Goal: Task Accomplishment & Management: Manage account settings

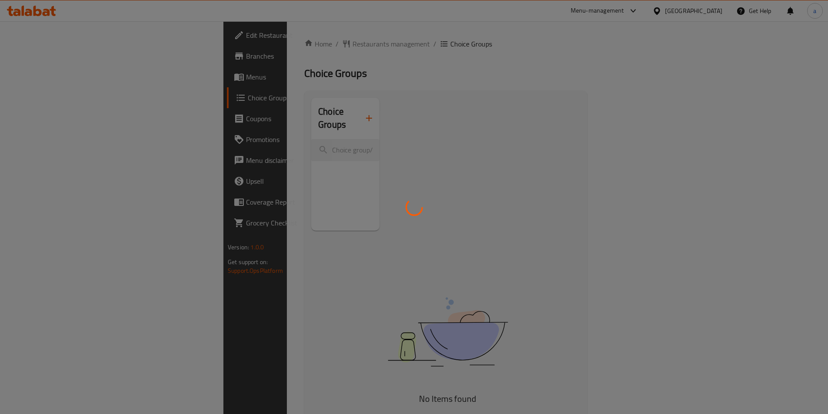
click at [55, 67] on div at bounding box center [414, 207] width 828 height 414
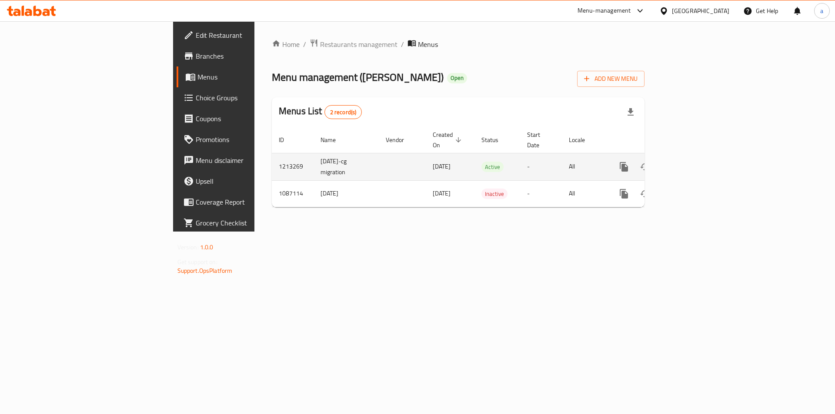
click at [697, 157] on link "enhanced table" at bounding box center [686, 167] width 21 height 21
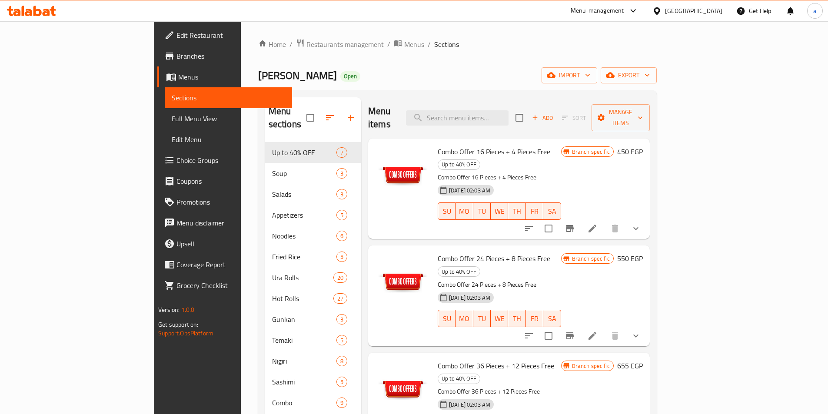
click at [487, 103] on div "Menu items Add Sort Manage items" at bounding box center [509, 117] width 282 height 41
click at [491, 110] on input "search" at bounding box center [457, 117] width 103 height 15
paste input "Combo 12"
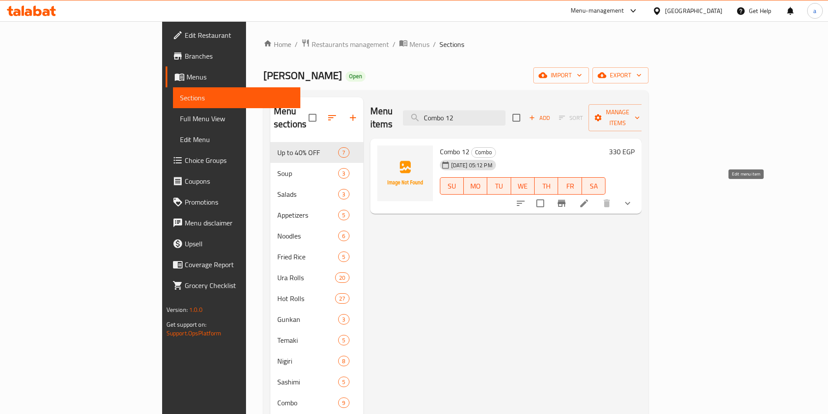
type input "Combo 12"
click at [590, 198] on icon at bounding box center [584, 203] width 10 height 10
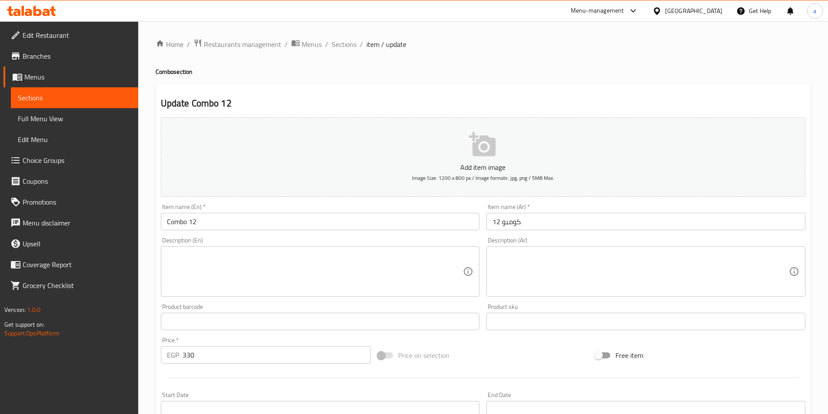
click at [334, 96] on div "Update Combo 12 Add item image Image Size: 1200 x 800 px / Image formats: jpg, …" at bounding box center [483, 344] width 655 height 521
click at [242, 50] on span "Restaurants management" at bounding box center [242, 44] width 77 height 10
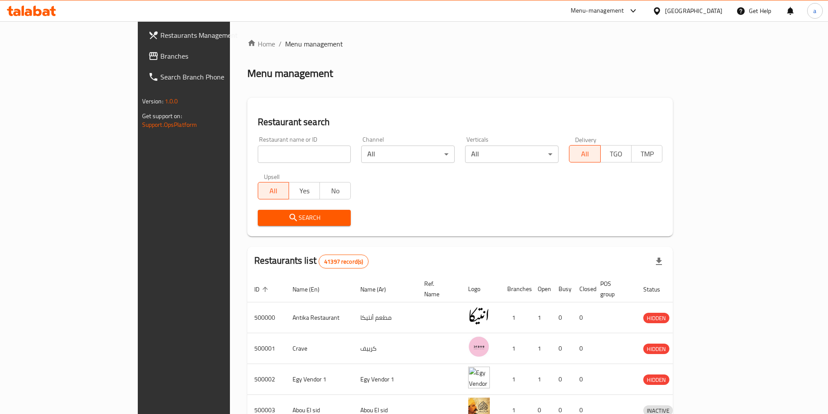
click at [160, 59] on span "Branches" at bounding box center [214, 56] width 109 height 10
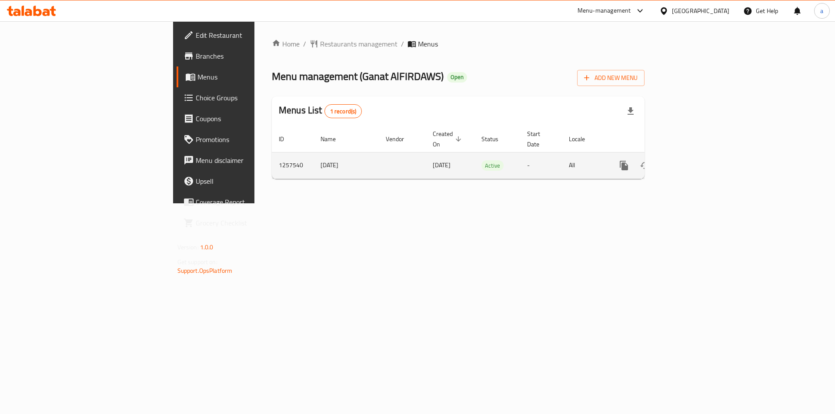
click at [691, 162] on icon "enhanced table" at bounding box center [687, 166] width 8 height 8
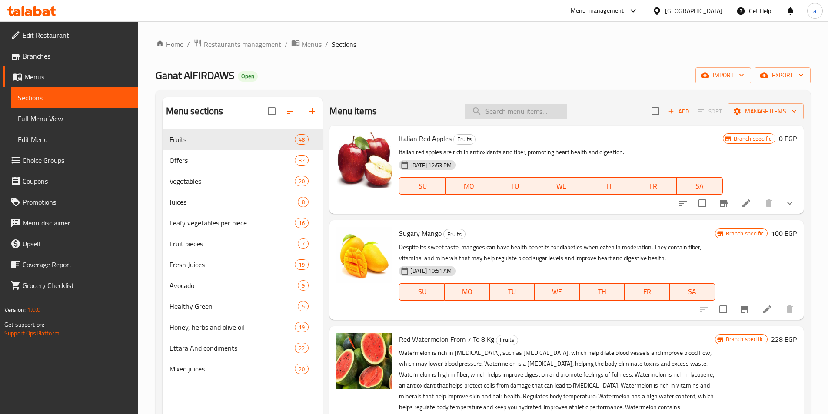
click at [511, 119] on input "search" at bounding box center [516, 111] width 103 height 15
paste input "Sugary 1 Apple"
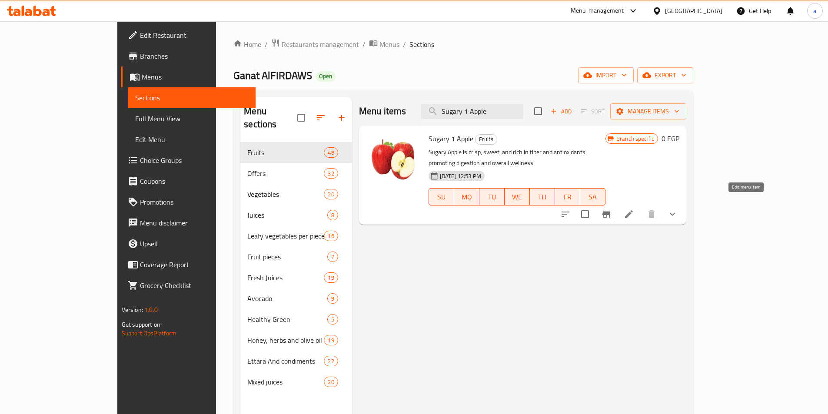
type input "Sugary 1 Apple"
click at [634, 209] on icon at bounding box center [629, 214] width 10 height 10
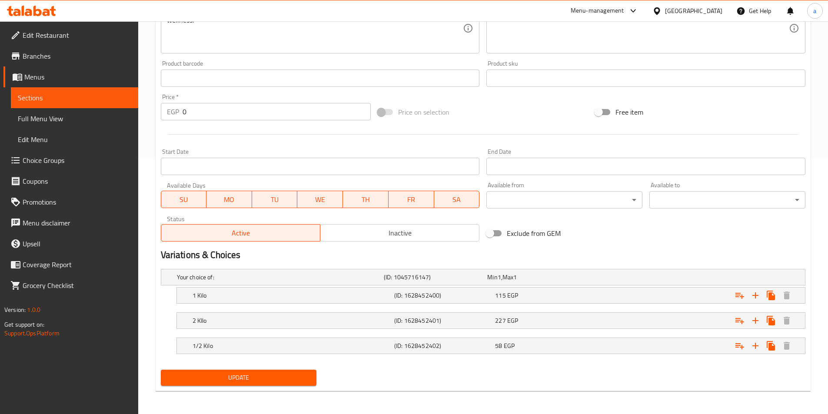
scroll to position [257, 0]
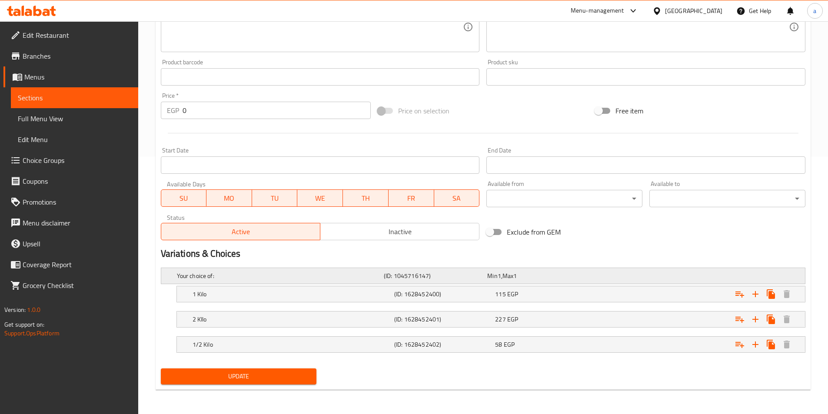
click at [564, 275] on div "Min 1 , Max 1" at bounding box center [537, 276] width 100 height 9
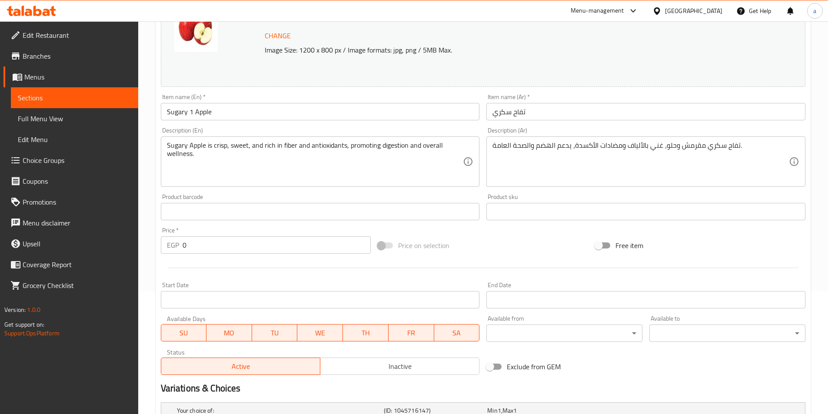
scroll to position [0, 0]
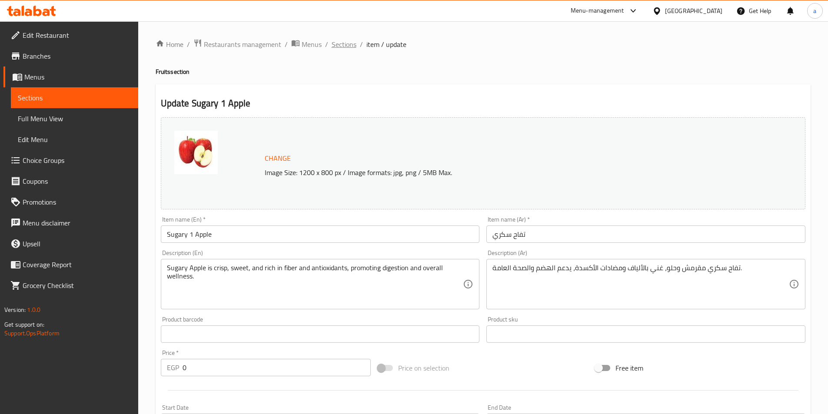
click at [345, 44] on span "Sections" at bounding box center [344, 44] width 25 height 10
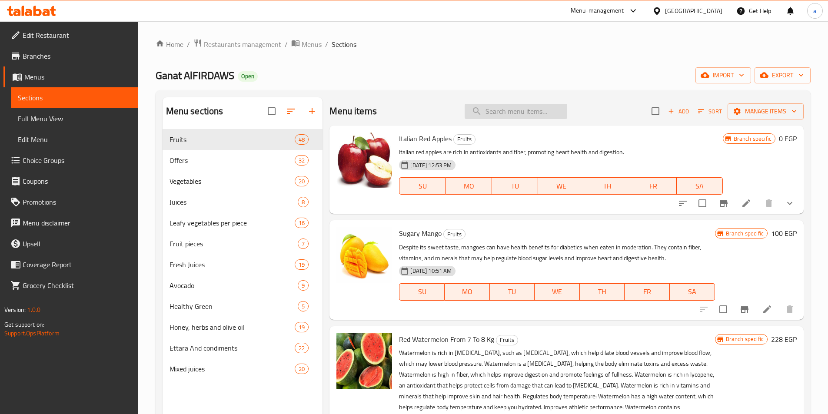
click at [497, 117] on input "search" at bounding box center [516, 111] width 103 height 15
paste input "Green Apple"
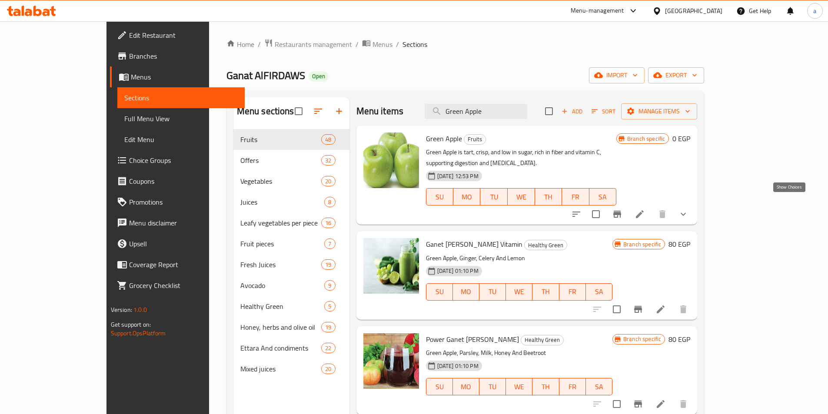
type input "Green Apple"
click at [689, 209] on icon "show more" at bounding box center [683, 214] width 10 height 10
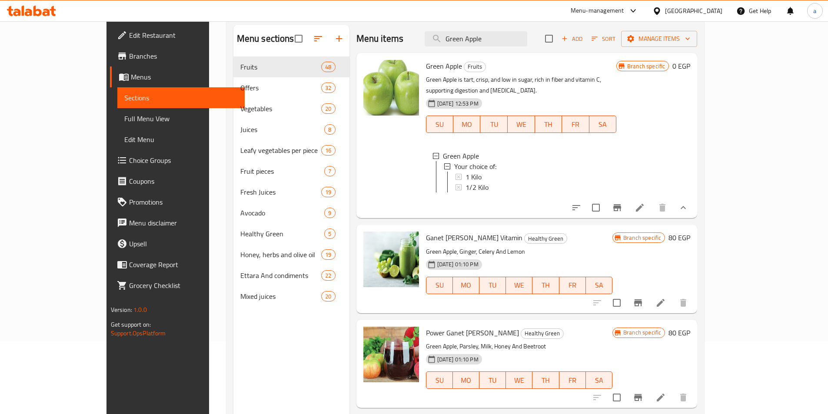
click at [610, 190] on ul "Green Apple Your choice of: 1 Kilo 1/2 Kilo" at bounding box center [521, 173] width 177 height 42
click at [645, 206] on icon at bounding box center [640, 208] width 10 height 10
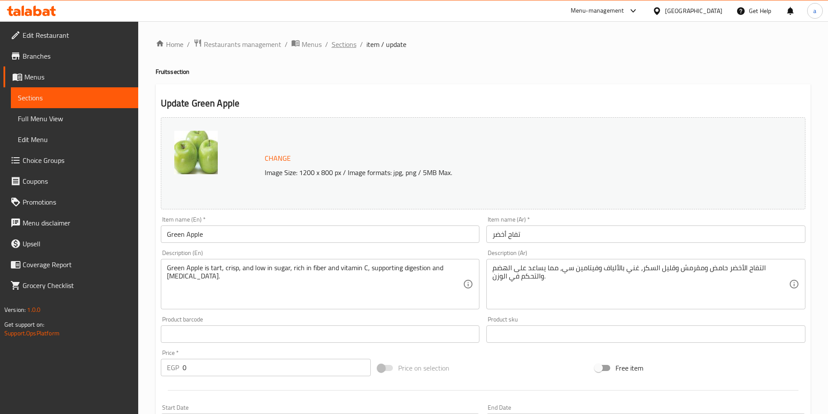
click at [336, 41] on span "Sections" at bounding box center [344, 44] width 25 height 10
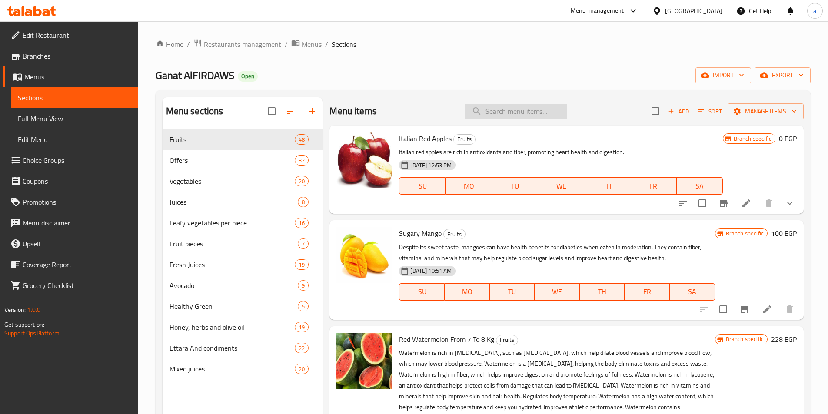
drag, startPoint x: 458, startPoint y: 101, endPoint x: 489, endPoint y: 110, distance: 32.4
click at [482, 109] on div "Menu items Add Sort Manage items" at bounding box center [567, 111] width 474 height 28
click at [489, 110] on input "search" at bounding box center [516, 111] width 103 height 15
paste input "Mango Fass"
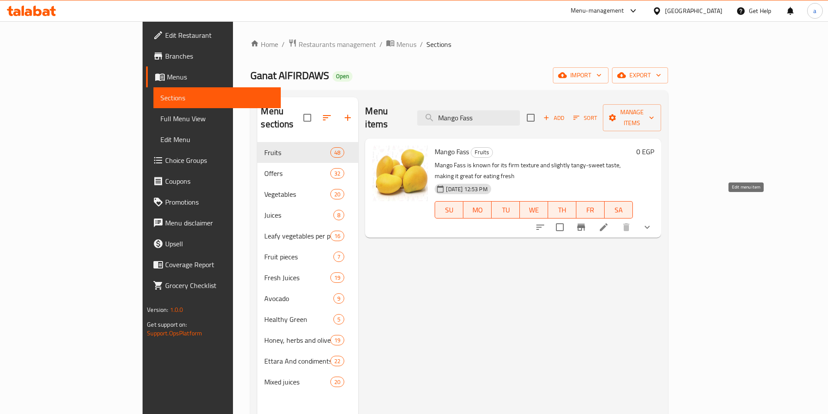
type input "Mango Fass"
click at [609, 222] on icon at bounding box center [604, 227] width 10 height 10
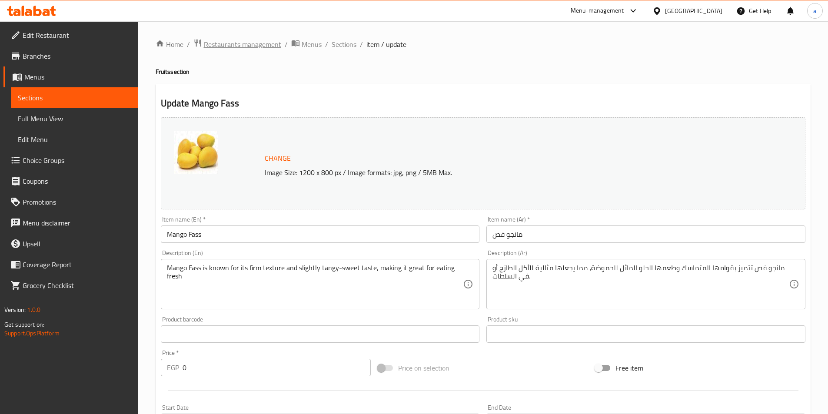
click at [230, 48] on span "Restaurants management" at bounding box center [242, 44] width 77 height 10
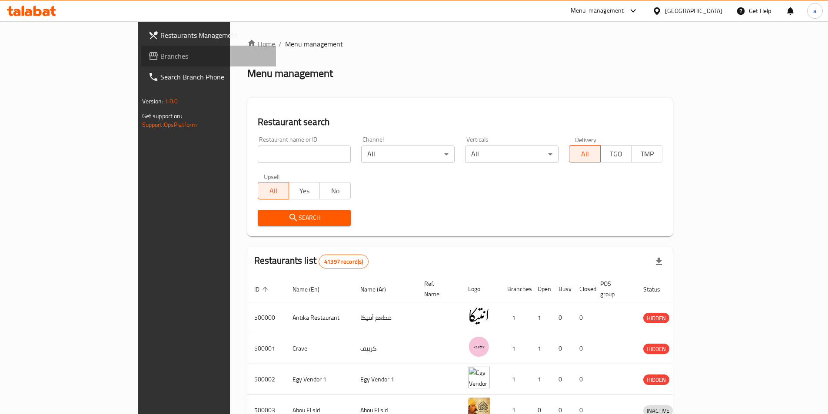
click at [160, 53] on span "Branches" at bounding box center [214, 56] width 109 height 10
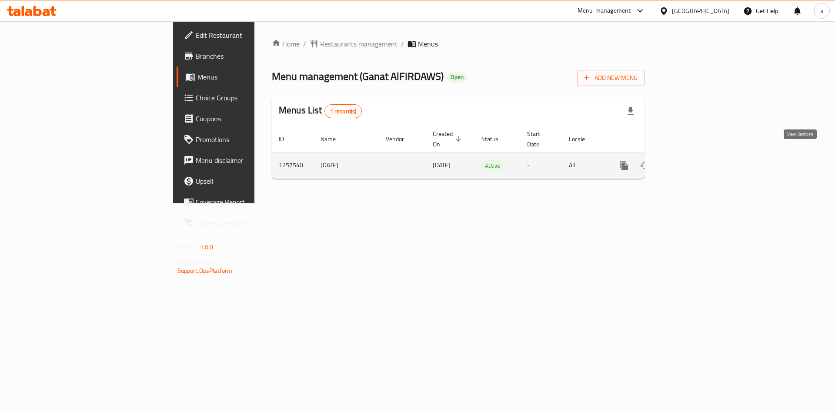
click at [697, 157] on link "enhanced table" at bounding box center [686, 165] width 21 height 21
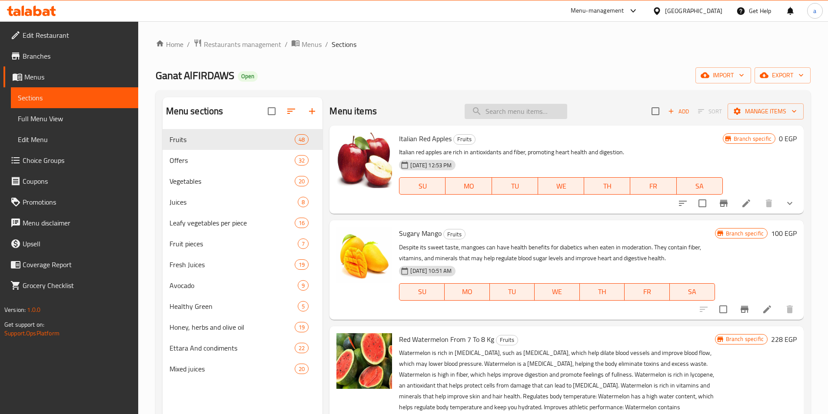
click at [506, 109] on input "search" at bounding box center [516, 111] width 103 height 15
paste input "[PERSON_NAME]"
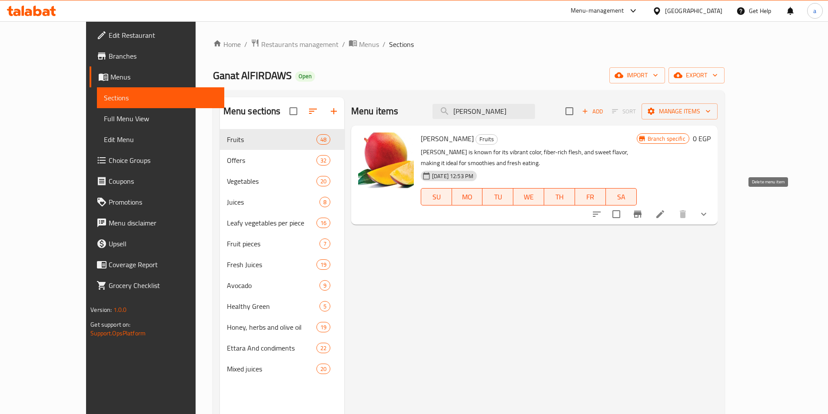
type input "[PERSON_NAME]"
click at [673, 209] on li at bounding box center [660, 215] width 24 height 16
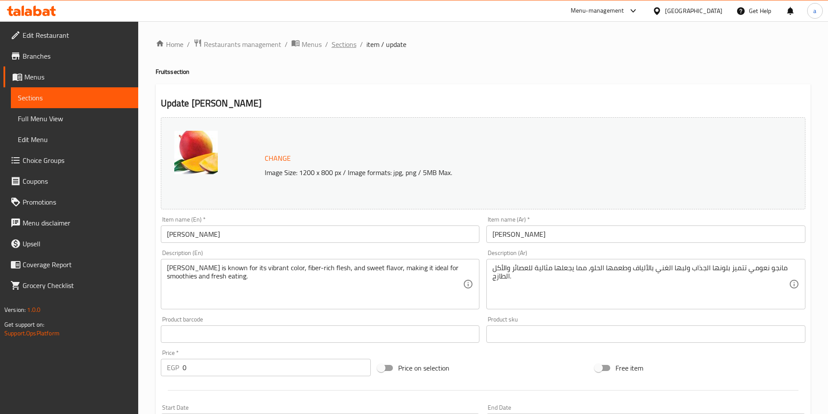
click at [334, 47] on span "Sections" at bounding box center [344, 44] width 25 height 10
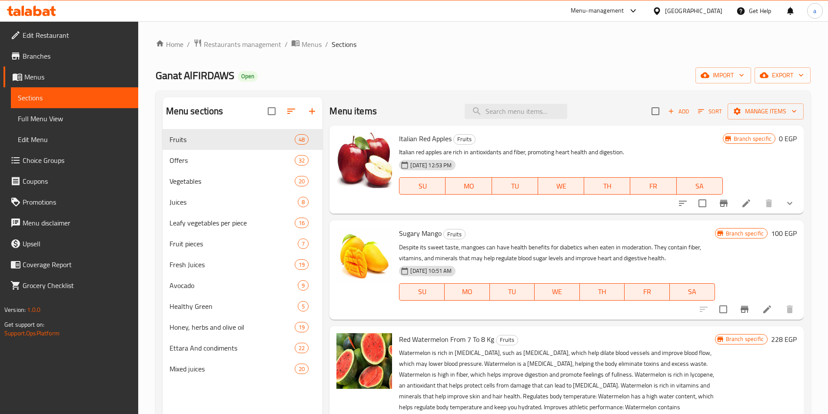
click at [474, 102] on div "Menu items Add Sort Manage items" at bounding box center [567, 111] width 474 height 28
click at [476, 103] on div "Menu items Add Sort Manage items" at bounding box center [567, 111] width 474 height 28
click at [477, 106] on input "search" at bounding box center [516, 111] width 103 height 15
paste input "Crimson Grapes"
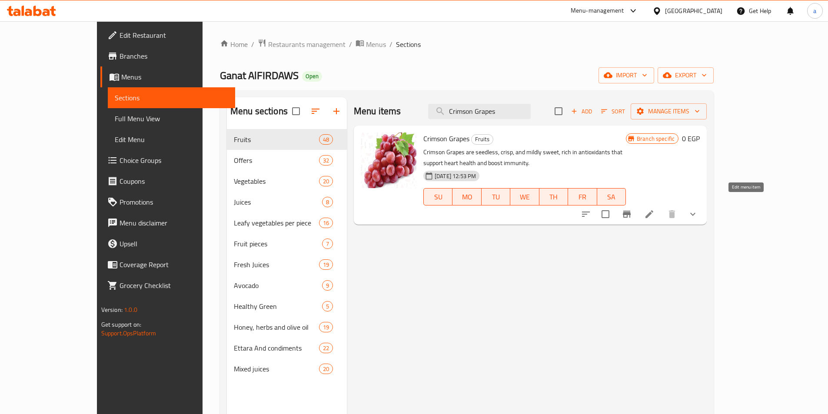
type input "Crimson Grapes"
click at [655, 209] on icon at bounding box center [649, 214] width 10 height 10
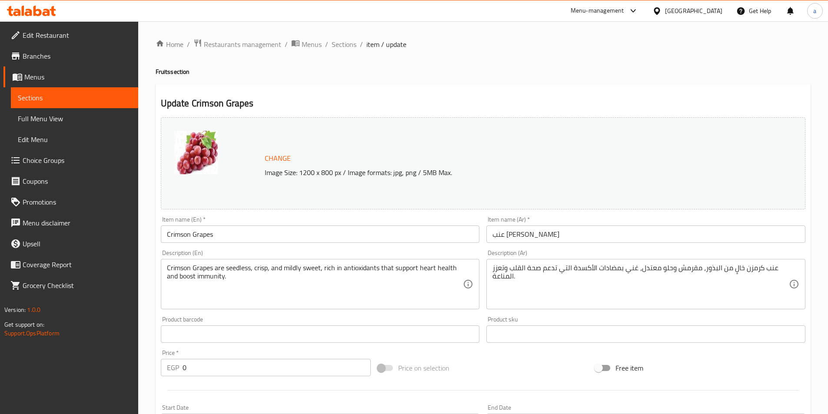
click at [62, 93] on span "Sections" at bounding box center [74, 98] width 113 height 10
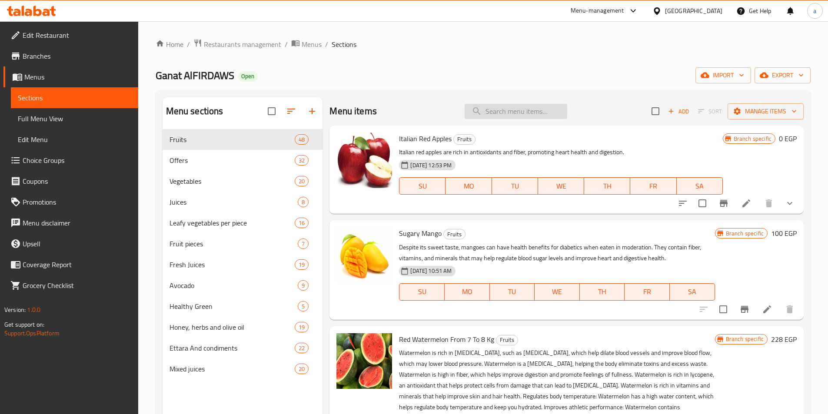
click at [505, 113] on input "search" at bounding box center [516, 111] width 103 height 15
paste input "Red Plums"
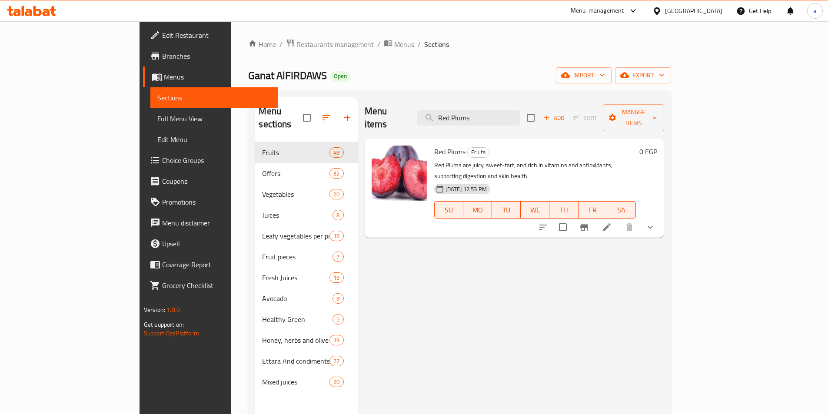
type input "Red Plums"
click at [612, 222] on icon at bounding box center [607, 227] width 10 height 10
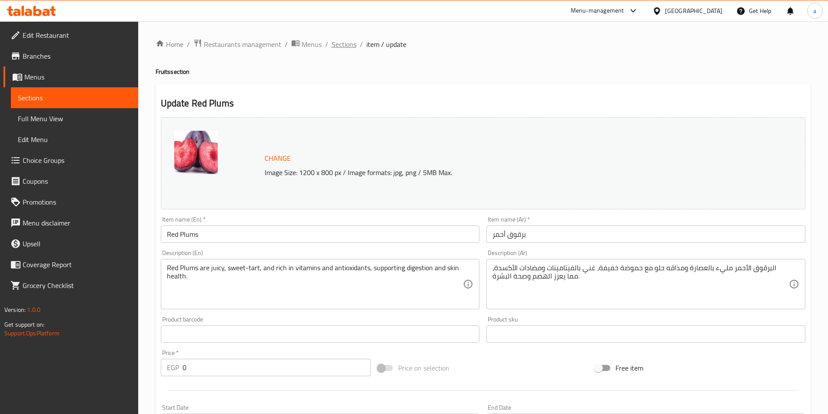
click at [340, 43] on span "Sections" at bounding box center [344, 44] width 25 height 10
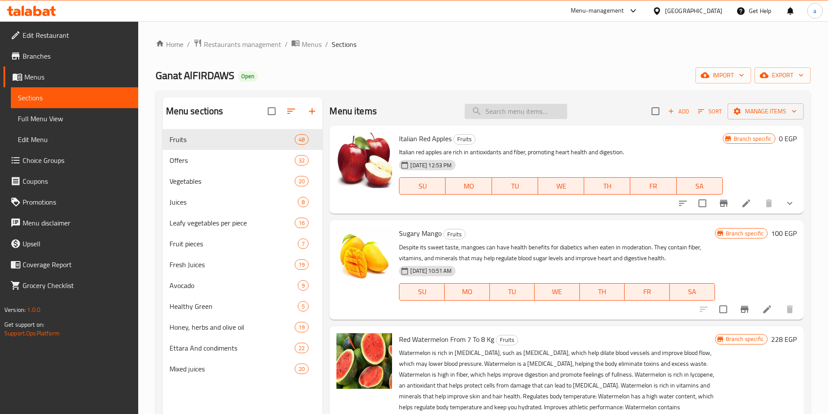
click at [486, 106] on input "search" at bounding box center [516, 111] width 103 height 15
paste input "Banana"
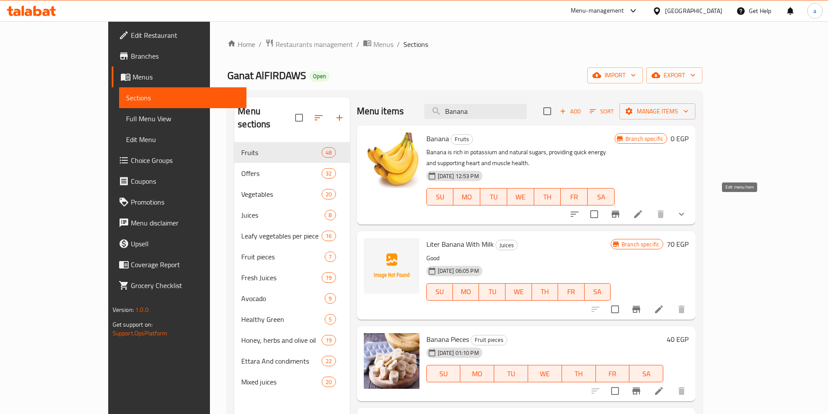
type input "Banana"
click at [644, 209] on icon at bounding box center [638, 214] width 10 height 10
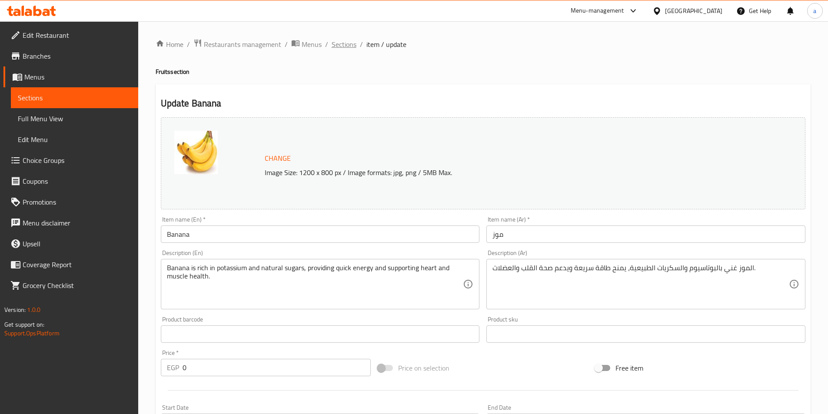
click at [344, 46] on span "Sections" at bounding box center [344, 44] width 25 height 10
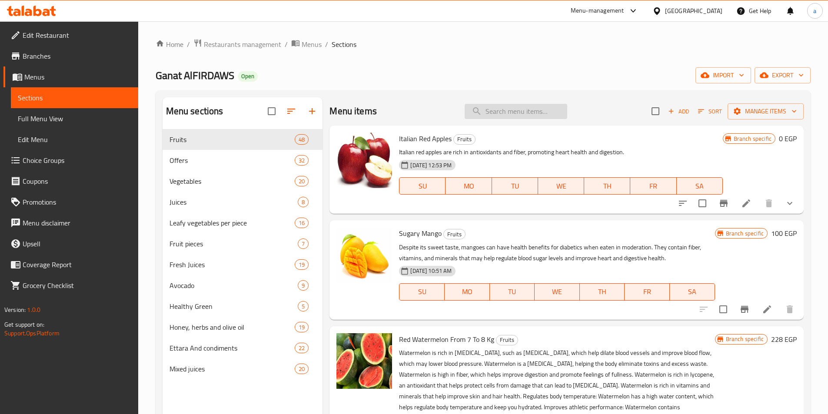
click at [507, 110] on input "search" at bounding box center [516, 111] width 103 height 15
paste input "Baladi Peaches"
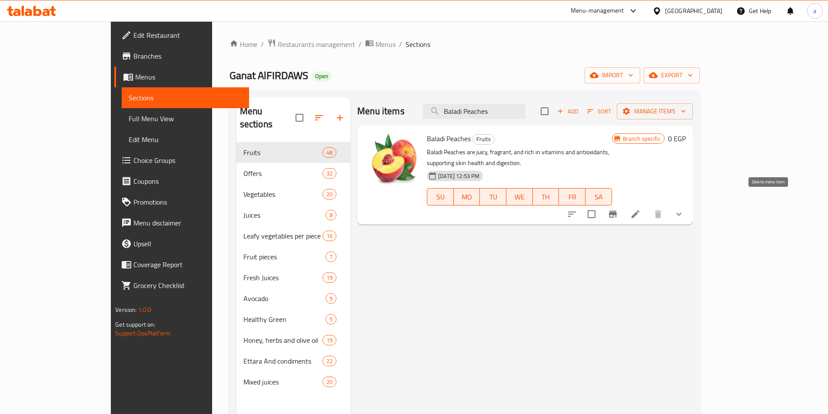
type input "Baladi Peaches"
click at [641, 209] on icon at bounding box center [636, 214] width 10 height 10
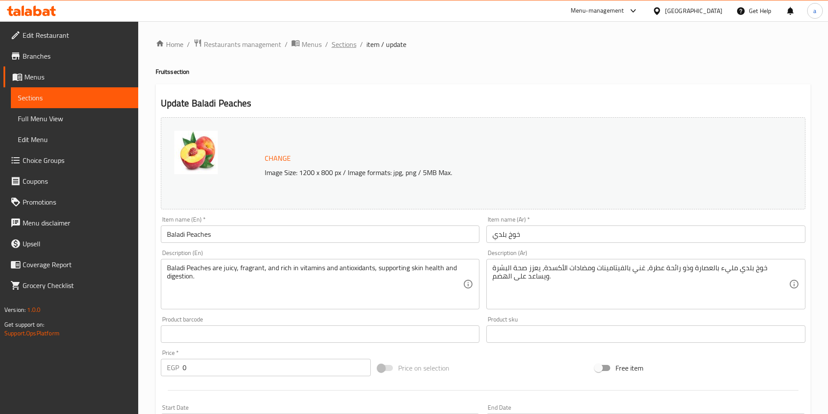
click at [338, 42] on span "Sections" at bounding box center [344, 44] width 25 height 10
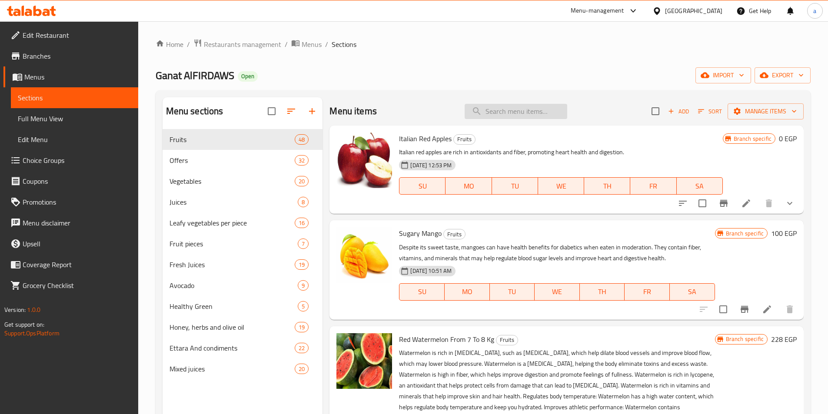
click at [521, 106] on input "search" at bounding box center [516, 111] width 103 height 15
paste input "Sugary Peaches"
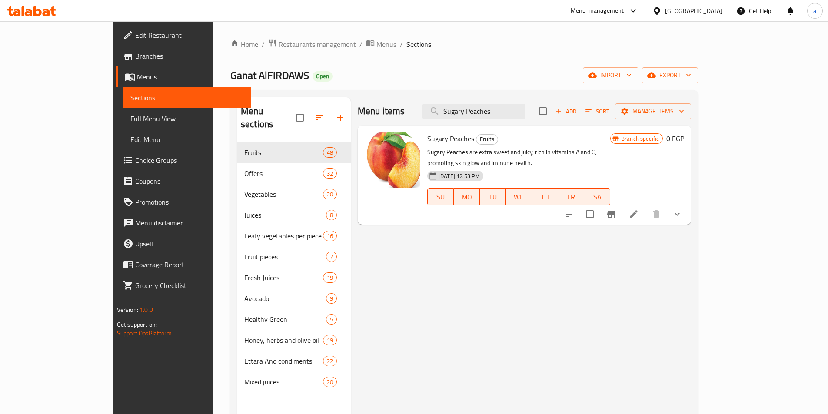
type input "Sugary Peaches"
click at [639, 209] on icon at bounding box center [634, 214] width 10 height 10
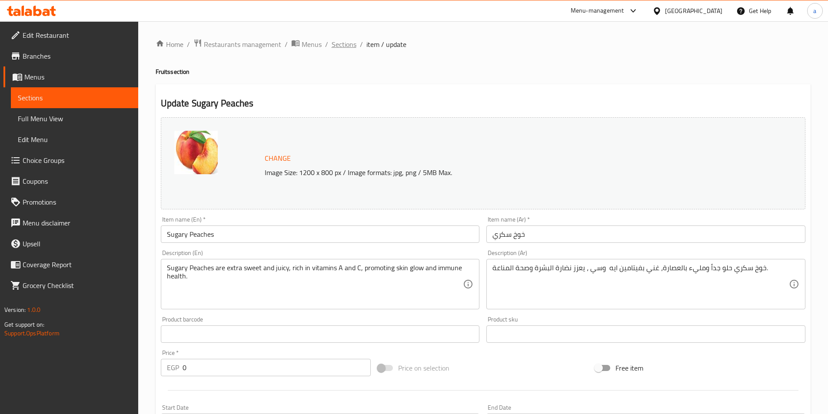
click at [336, 47] on span "Sections" at bounding box center [344, 44] width 25 height 10
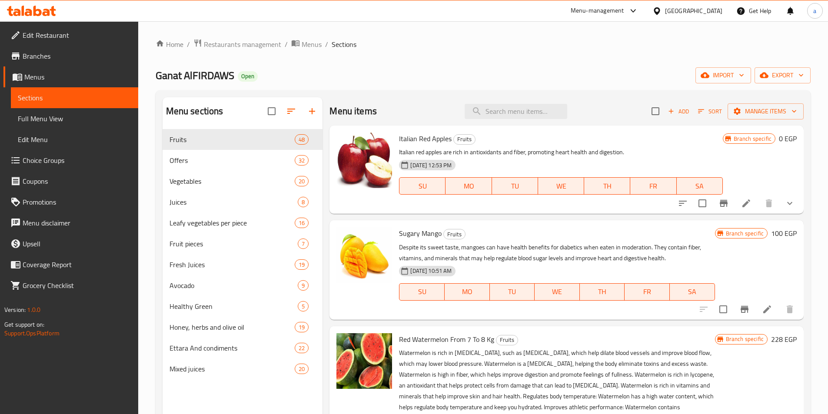
click at [512, 121] on div "Menu items Add Sort Manage items" at bounding box center [567, 111] width 474 height 28
click at [514, 114] on input "search" at bounding box center [516, 111] width 103 height 15
paste input "Besora Oranges"
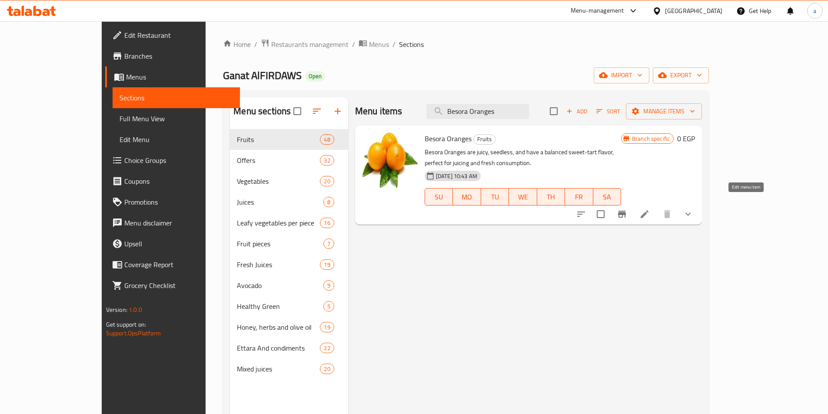
type input "Besora Oranges"
click at [650, 209] on icon at bounding box center [645, 214] width 10 height 10
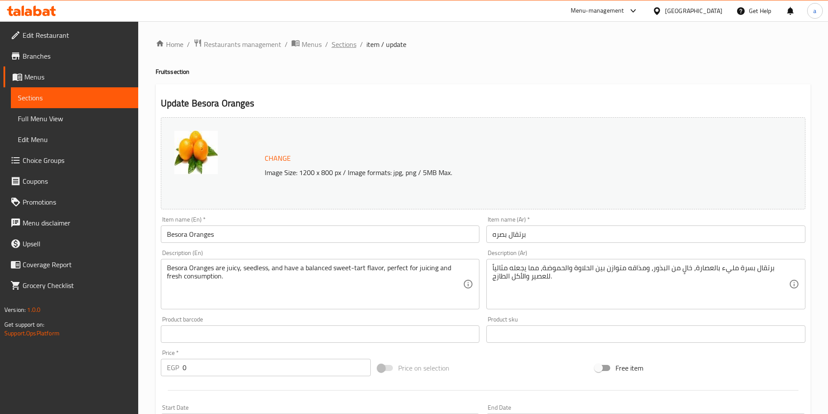
click at [339, 45] on span "Sections" at bounding box center [344, 44] width 25 height 10
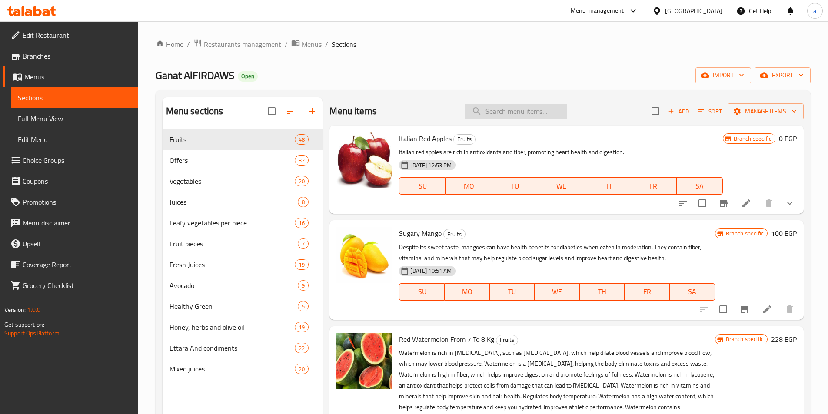
click at [489, 110] on input "search" at bounding box center [516, 111] width 103 height 15
paste input "Mango Kit"
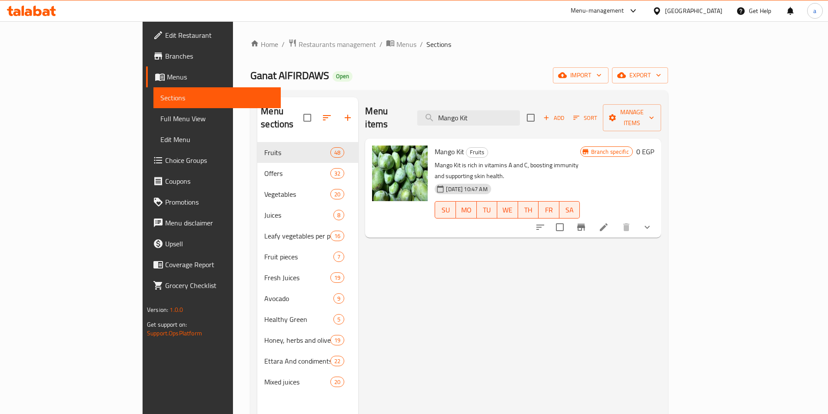
type input "Mango Kit"
click at [609, 222] on icon at bounding box center [604, 227] width 10 height 10
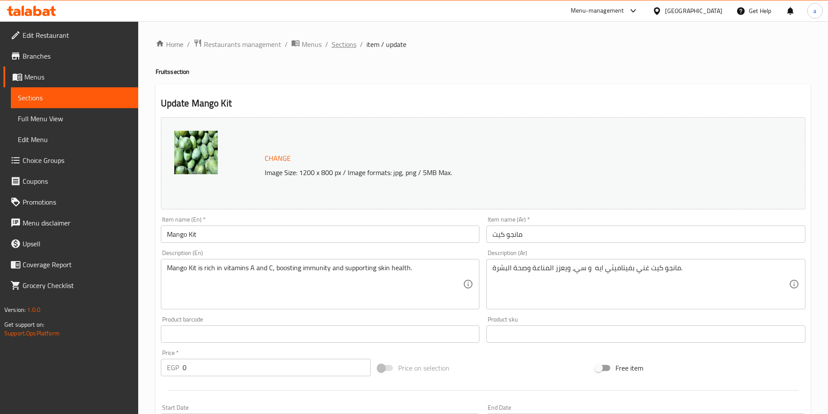
click at [343, 43] on span "Sections" at bounding box center [344, 44] width 25 height 10
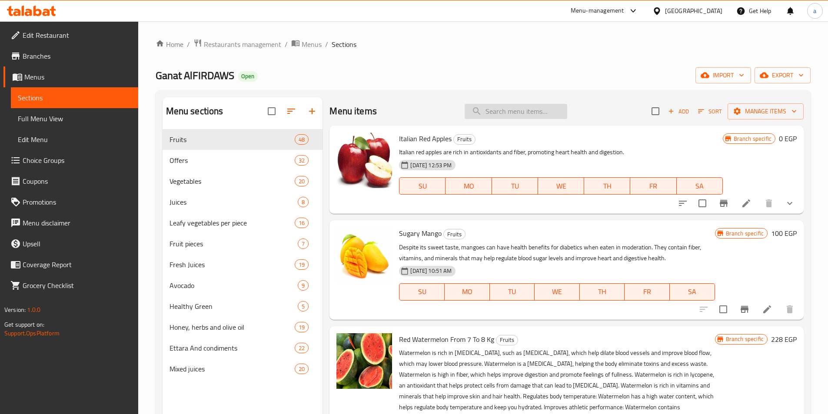
click at [488, 110] on input "search" at bounding box center [516, 111] width 103 height 15
paste input "[PERSON_NAME]"
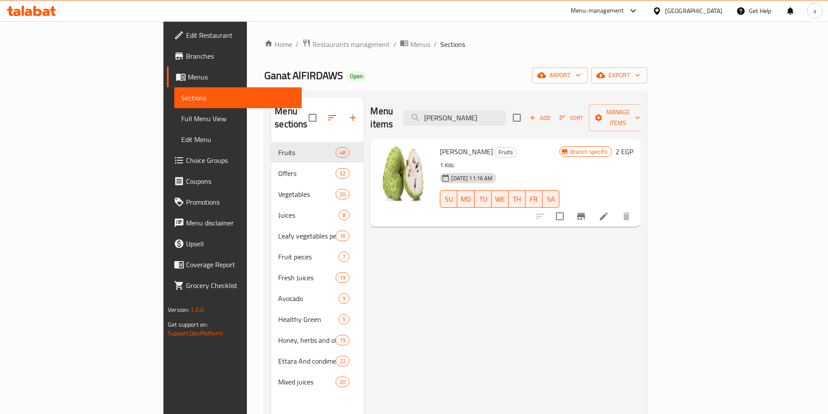
type input "[PERSON_NAME]"
click at [616, 209] on li at bounding box center [604, 217] width 24 height 16
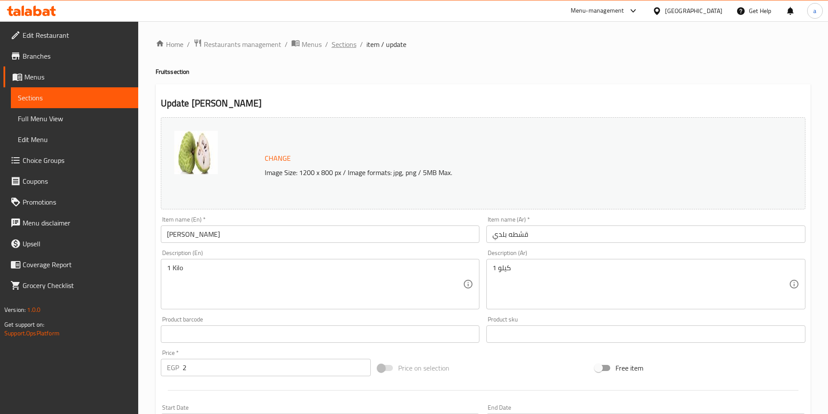
click at [342, 50] on span "Sections" at bounding box center [344, 44] width 25 height 10
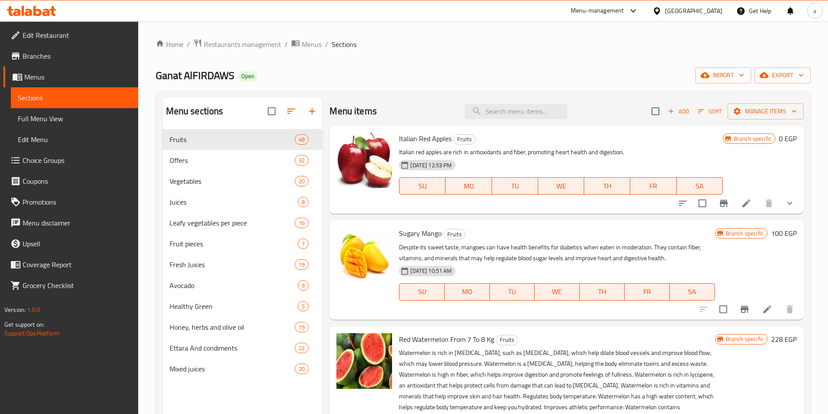
click at [491, 103] on div "Menu items Add Sort Manage items" at bounding box center [567, 111] width 474 height 28
click at [507, 110] on input "search" at bounding box center [516, 111] width 103 height 15
paste input "Sugary Peaches"
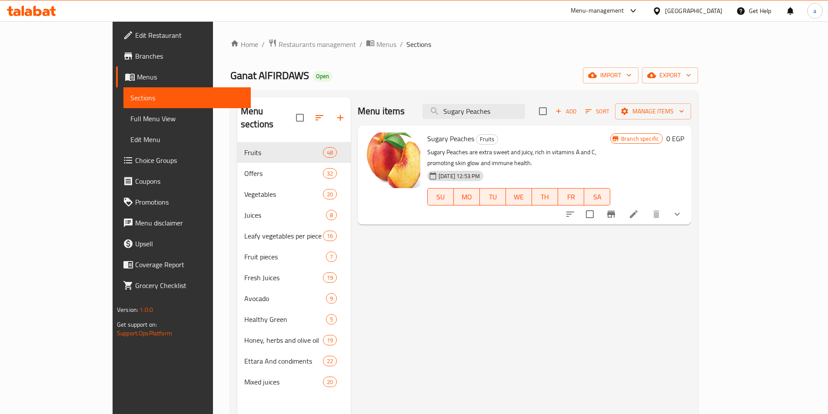
type input "Sugary Peaches"
click at [639, 209] on icon at bounding box center [634, 214] width 10 height 10
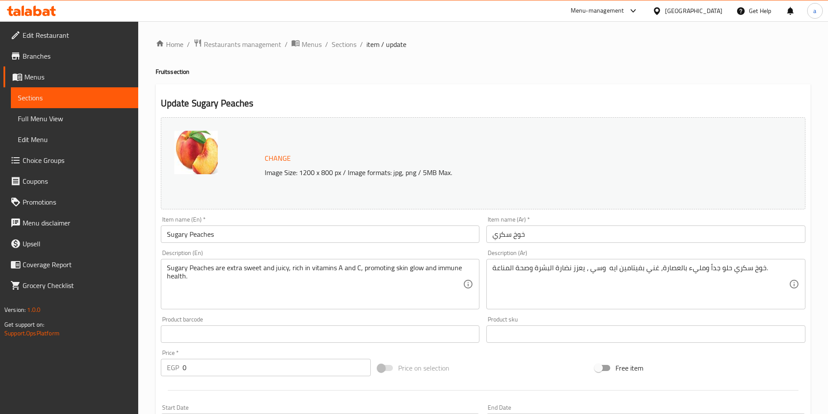
click at [328, 40] on ol "Home / Restaurants management / Menus / Sections / item / update" at bounding box center [483, 44] width 655 height 11
click at [333, 40] on span "Sections" at bounding box center [344, 44] width 25 height 10
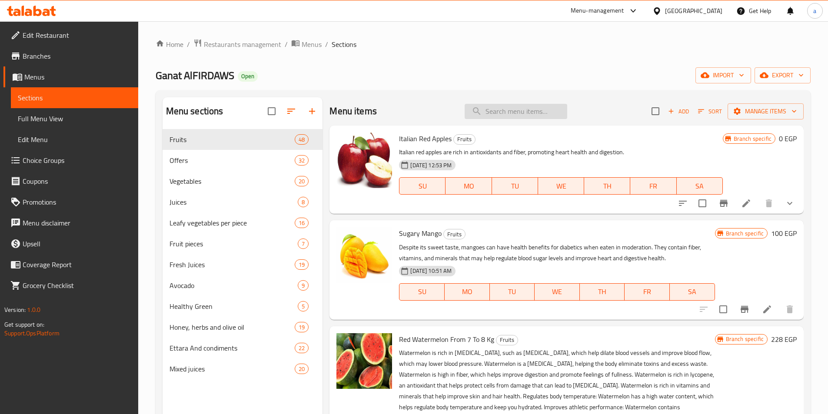
click at [500, 104] on input "search" at bounding box center [516, 111] width 103 height 15
paste input "Besora Oranges"
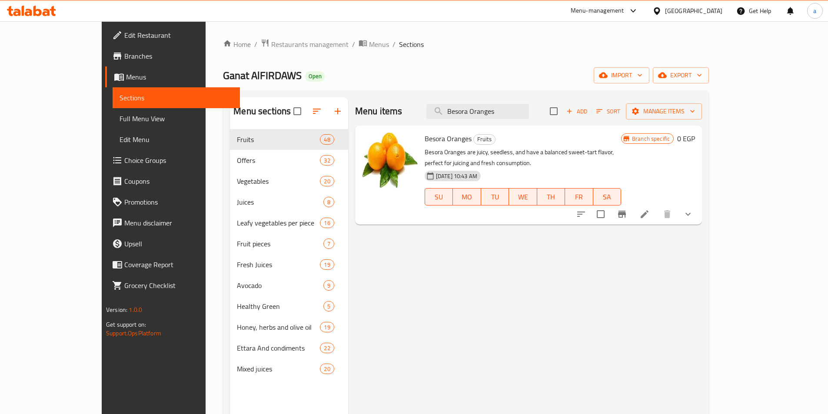
type input "Besora Oranges"
click at [657, 207] on li at bounding box center [645, 215] width 24 height 16
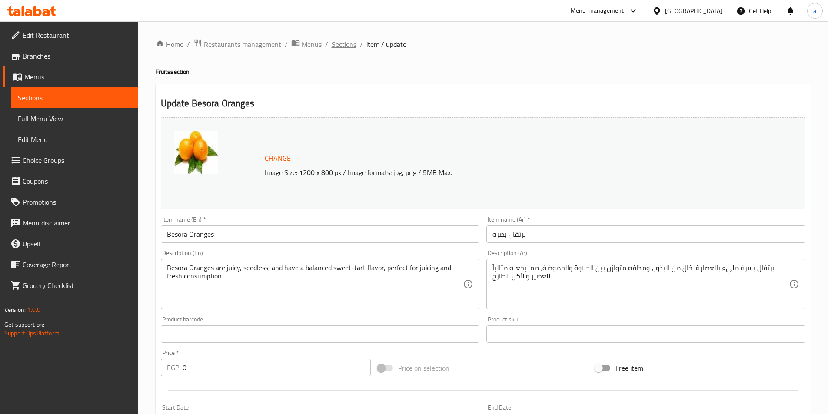
click at [351, 48] on span "Sections" at bounding box center [344, 44] width 25 height 10
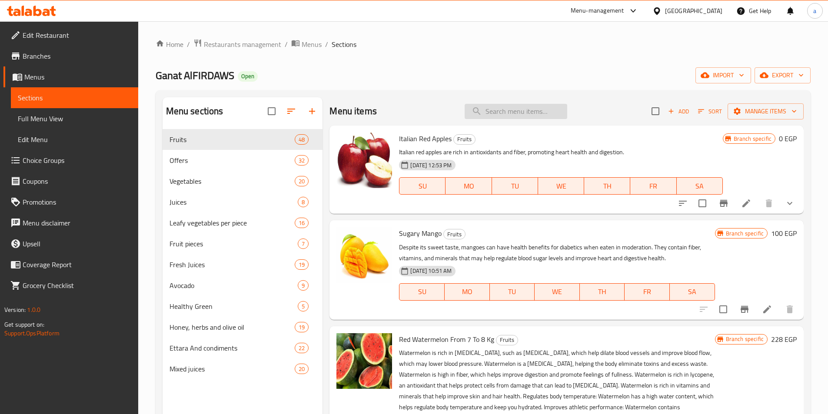
click at [484, 112] on input "search" at bounding box center [516, 111] width 103 height 15
click at [504, 120] on div "Menu items Add Sort Manage items" at bounding box center [567, 111] width 474 height 28
click at [504, 115] on input "search" at bounding box center [516, 111] width 103 height 15
paste input "Mango Kit"
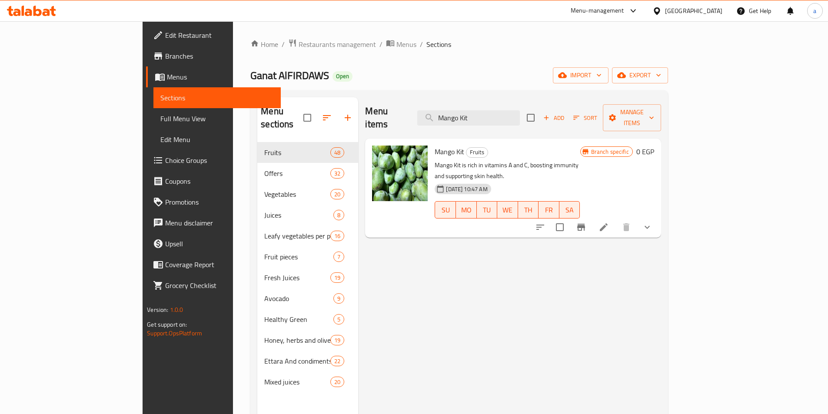
type input "Mango Kit"
click at [609, 222] on icon at bounding box center [604, 227] width 10 height 10
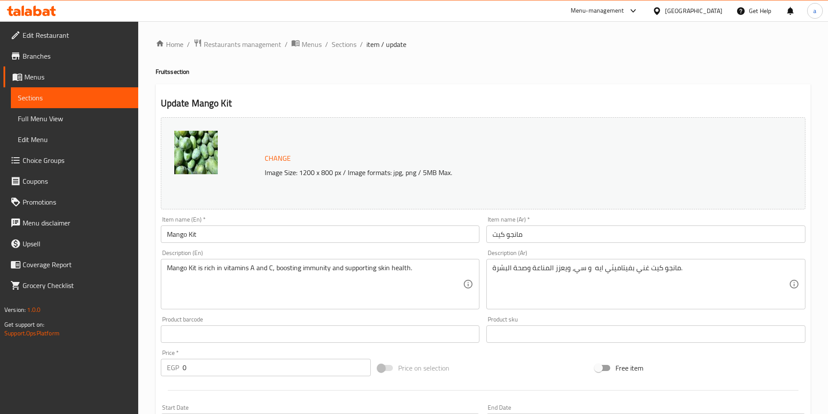
drag, startPoint x: 337, startPoint y: 45, endPoint x: 5, endPoint y: 67, distance: 333.4
click at [337, 45] on span "Sections" at bounding box center [344, 44] width 25 height 10
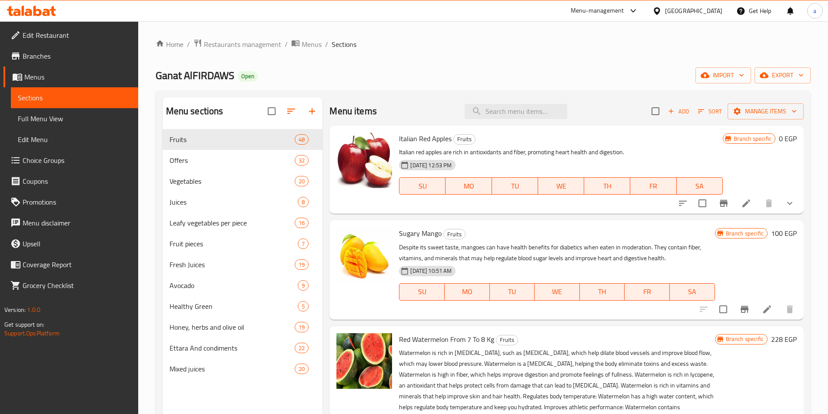
drag, startPoint x: 502, startPoint y: 124, endPoint x: 502, endPoint y: 119, distance: 5.2
click at [502, 123] on div "Menu items Add Sort Manage items" at bounding box center [567, 111] width 474 height 28
click at [502, 119] on input "search" at bounding box center [516, 111] width 103 height 15
paste input "[PERSON_NAME]"
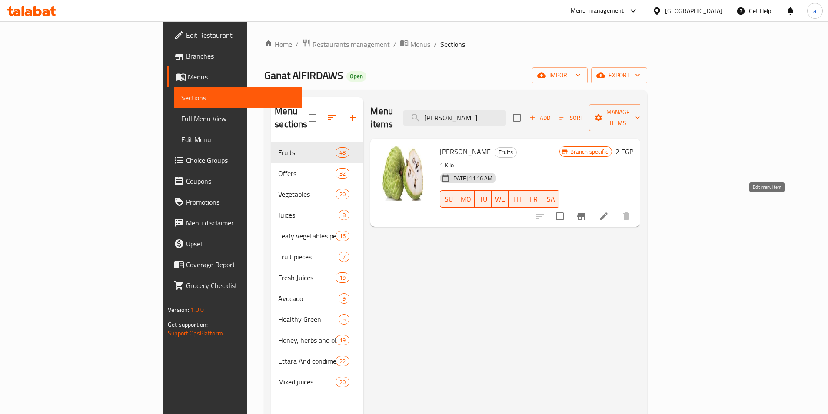
type input "[PERSON_NAME]"
click at [609, 211] on icon at bounding box center [604, 216] width 10 height 10
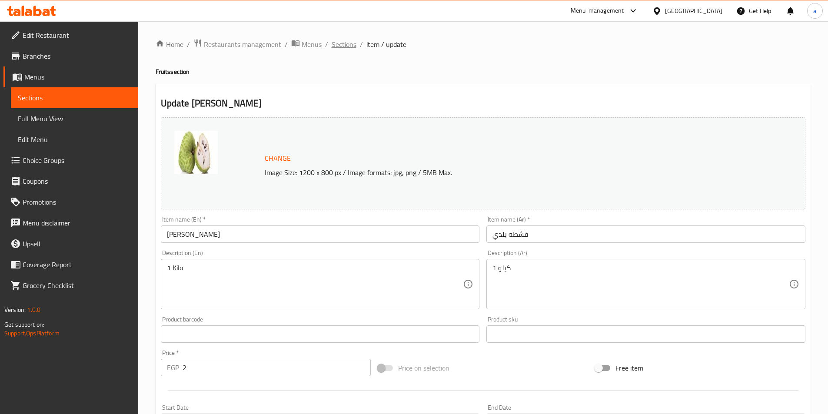
click at [347, 47] on span "Sections" at bounding box center [344, 44] width 25 height 10
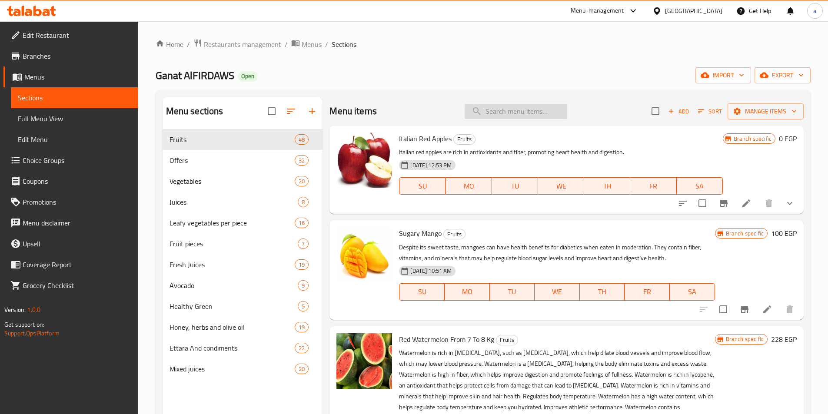
click at [505, 111] on input "search" at bounding box center [516, 111] width 103 height 15
paste input "[PERSON_NAME]"
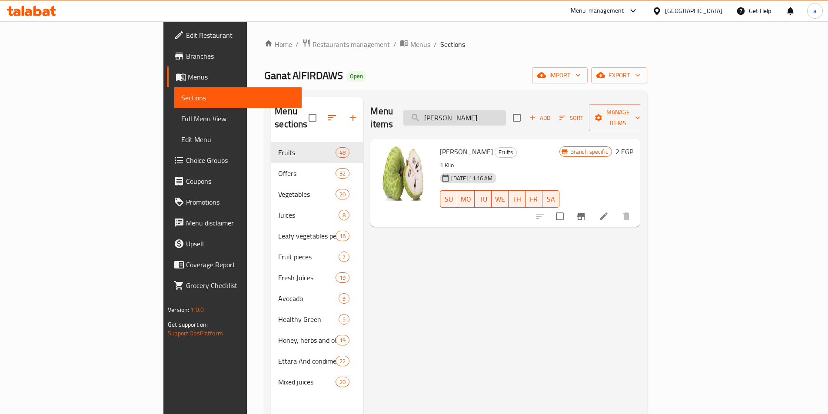
click at [500, 113] on input "[PERSON_NAME]" at bounding box center [455, 117] width 103 height 15
paste input "Tomatoes"
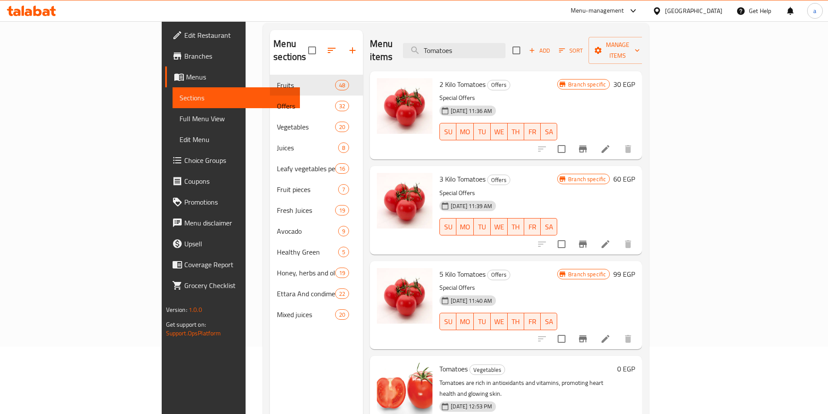
scroll to position [122, 0]
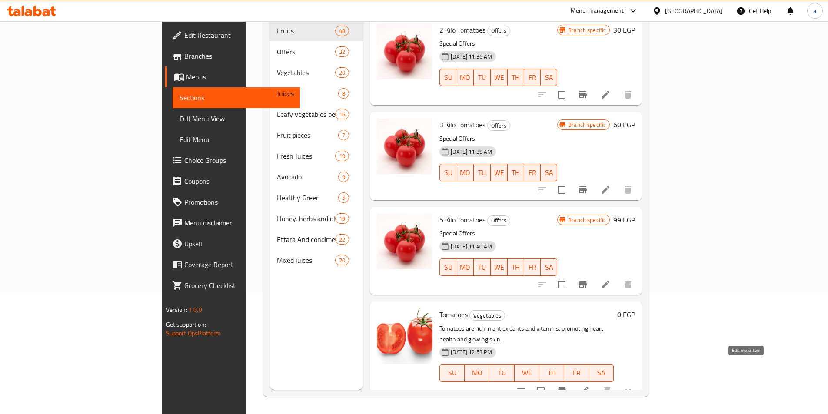
type input "Tomatoes"
click at [590, 386] on icon at bounding box center [585, 391] width 10 height 10
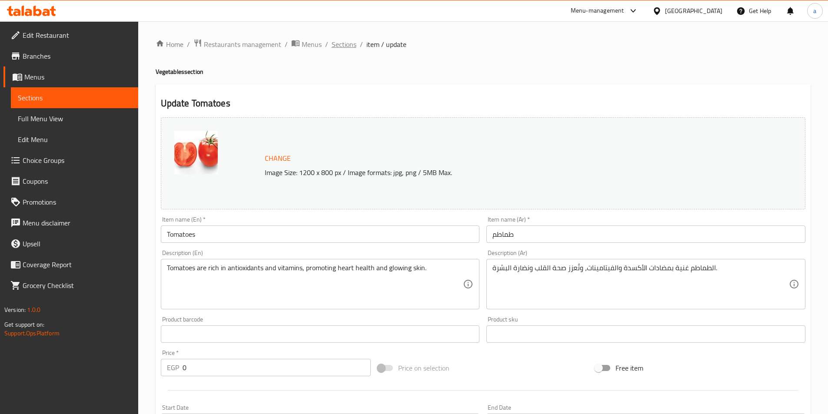
click at [348, 46] on span "Sections" at bounding box center [344, 44] width 25 height 10
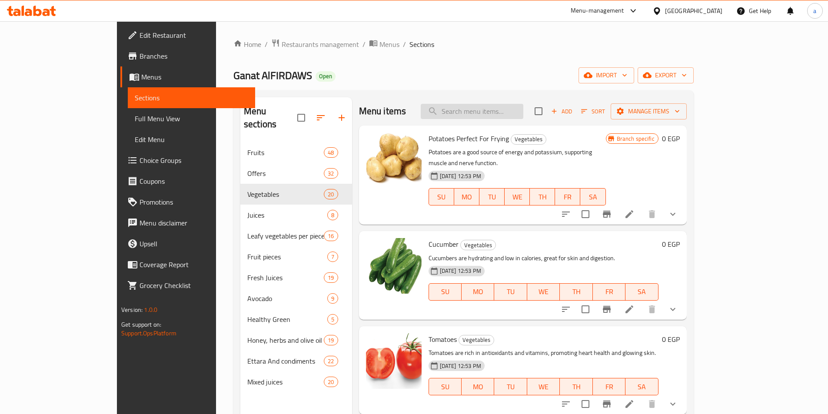
click at [493, 114] on input "search" at bounding box center [472, 111] width 103 height 15
paste input "Cucumber"
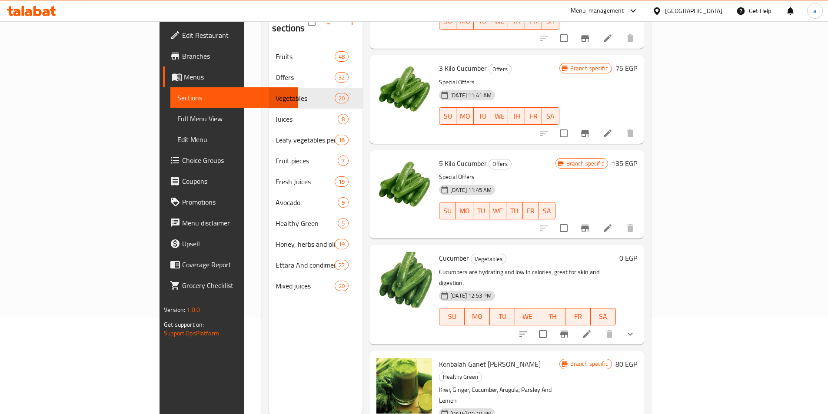
scroll to position [122, 0]
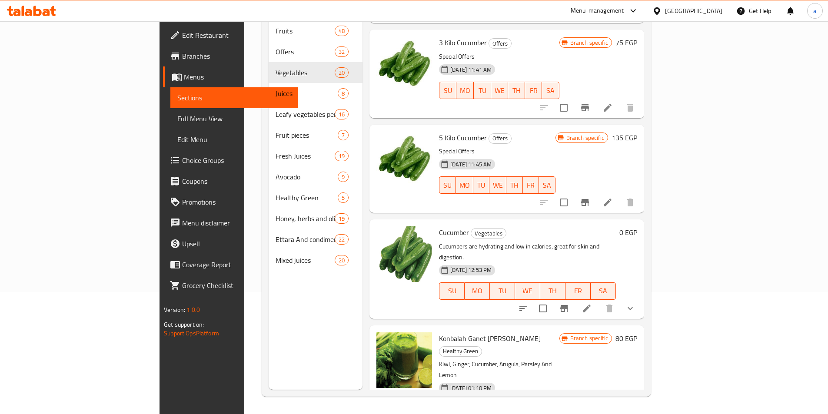
type input "Cucumber"
click at [599, 301] on li at bounding box center [587, 309] width 24 height 16
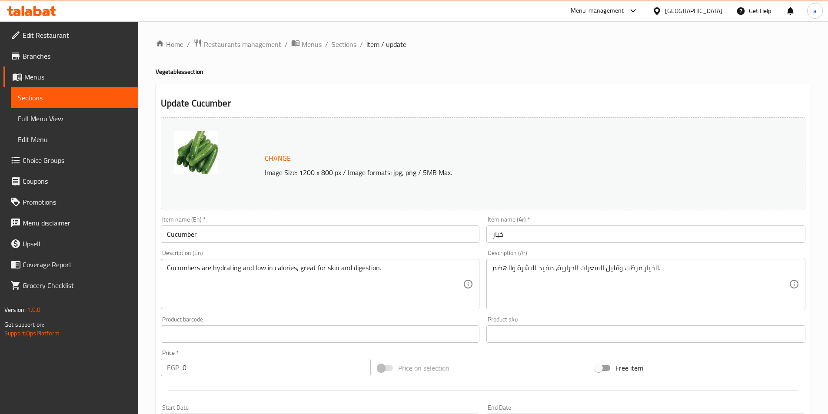
click at [347, 39] on span "Sections" at bounding box center [344, 44] width 25 height 10
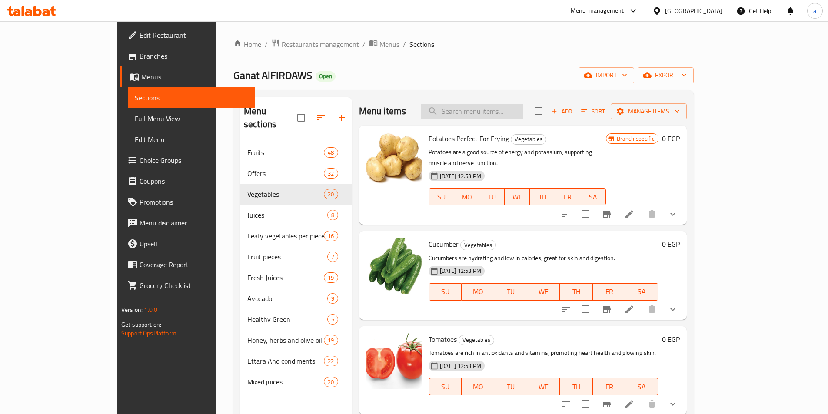
click at [484, 110] on input "search" at bounding box center [472, 111] width 103 height 15
paste input "Potatoes Perfect For Frying"
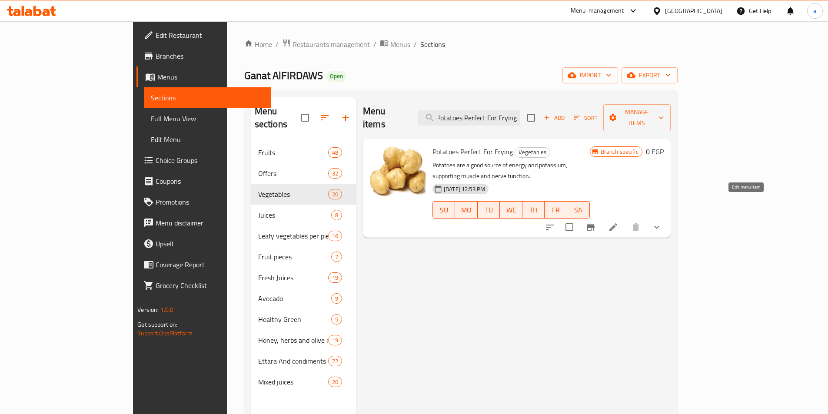
type input "Potatoes Perfect For Frying"
click at [619, 222] on icon at bounding box center [613, 227] width 10 height 10
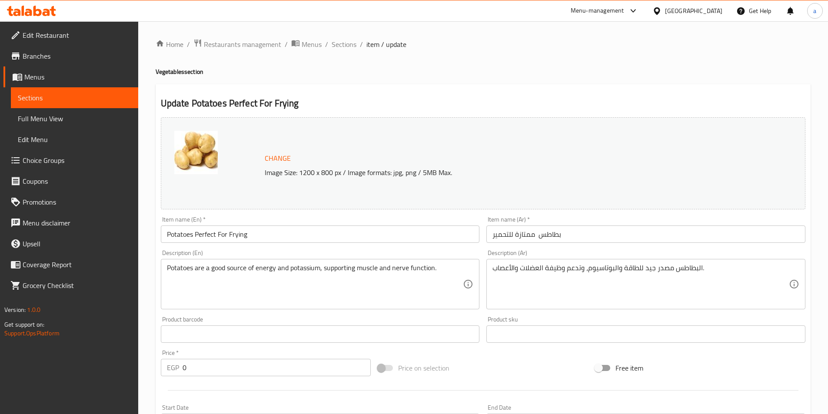
click at [360, 48] on li "/" at bounding box center [361, 44] width 3 height 10
click at [329, 40] on ol "Home / Restaurants management / Menus / Sections / item / update" at bounding box center [483, 44] width 655 height 11
drag, startPoint x: 347, startPoint y: 51, endPoint x: 343, endPoint y: 48, distance: 5.4
click at [345, 51] on div "Home / Restaurants management / Menus / Sections / item / update Vegetables sec…" at bounding box center [483, 347] width 655 height 616
click at [343, 48] on span "Sections" at bounding box center [344, 44] width 25 height 10
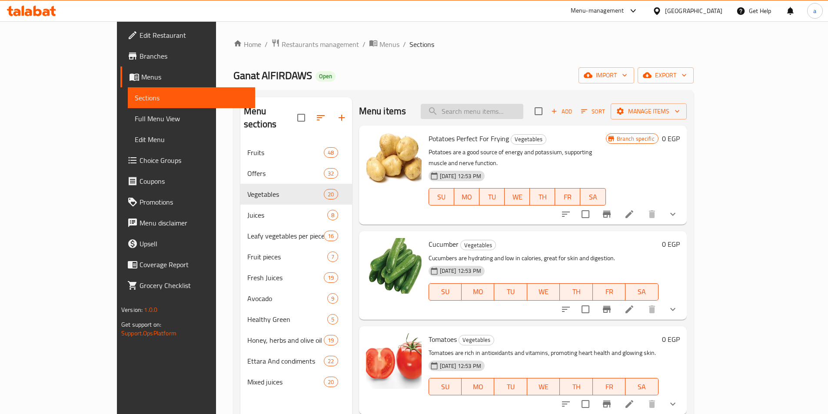
click at [524, 119] on input "search" at bounding box center [472, 111] width 103 height 15
paste input "Red Onion"
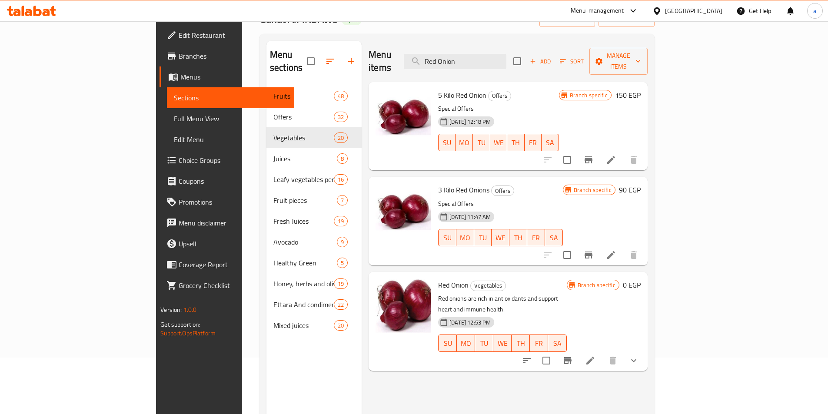
scroll to position [122, 0]
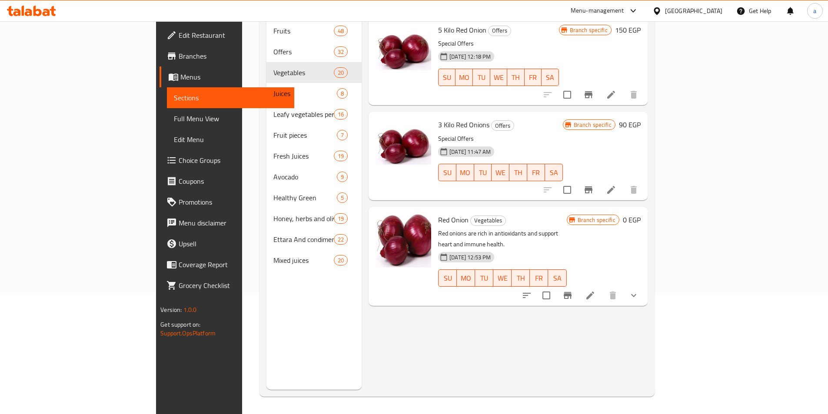
type input "Red Onion"
click at [603, 288] on li at bounding box center [590, 296] width 24 height 16
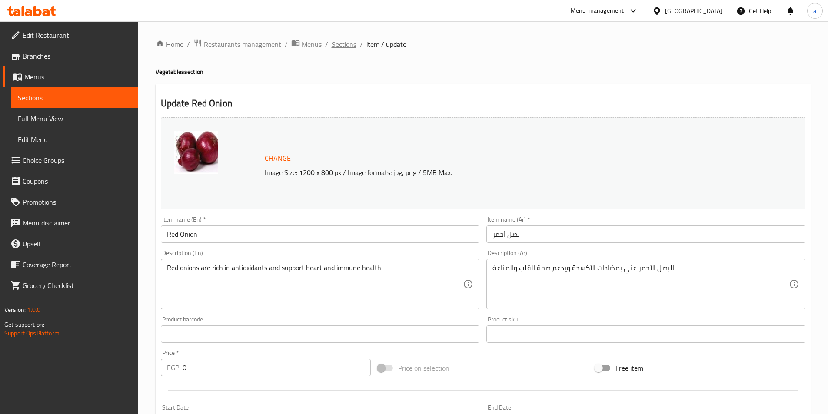
click at [345, 45] on span "Sections" at bounding box center [344, 44] width 25 height 10
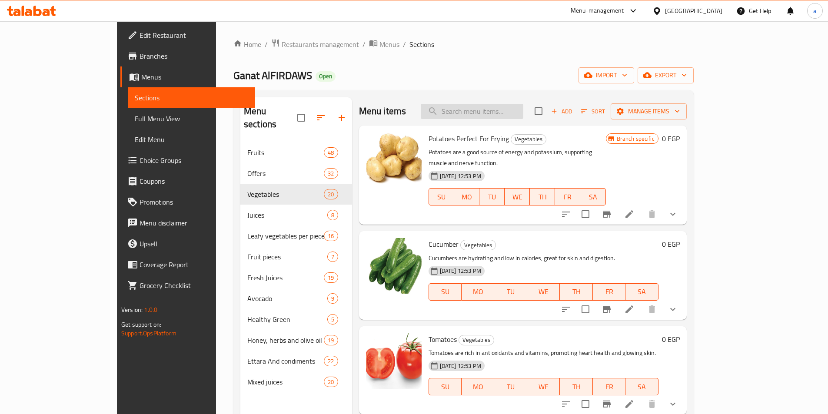
click at [471, 108] on input "search" at bounding box center [472, 111] width 103 height 15
paste input "White Onion"
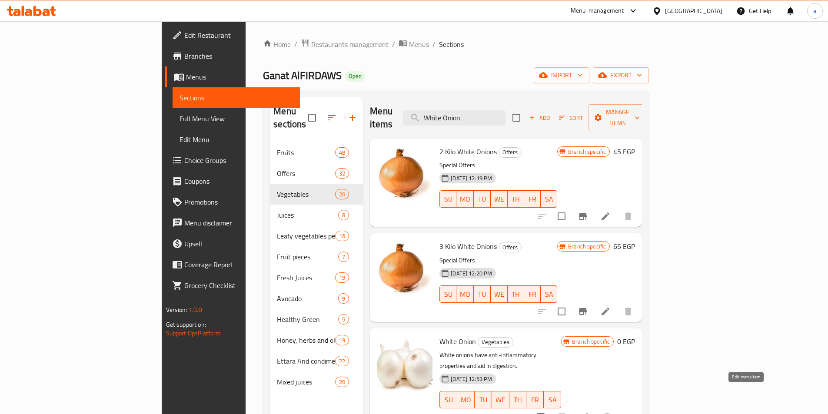
type input "White Onion"
click at [590, 412] on icon at bounding box center [585, 417] width 10 height 10
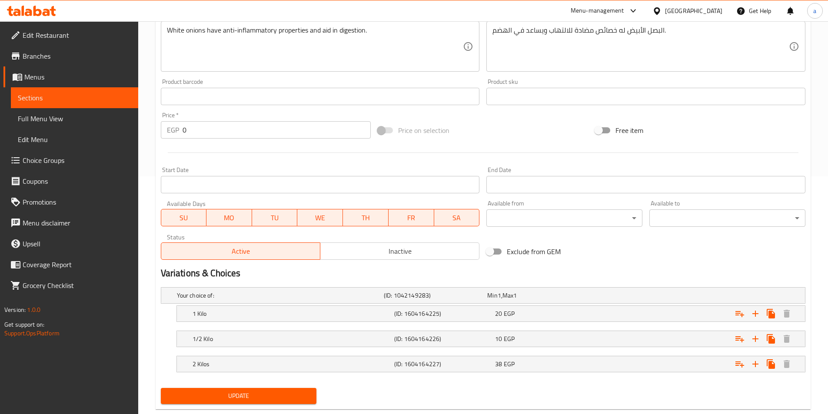
scroll to position [257, 0]
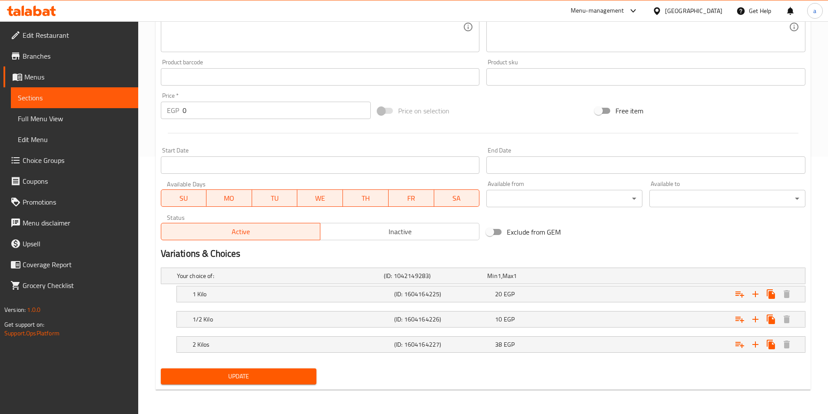
drag, startPoint x: 131, startPoint y: 274, endPoint x: 257, endPoint y: 70, distance: 240.2
drag, startPoint x: 467, startPoint y: 369, endPoint x: 514, endPoint y: 148, distance: 225.9
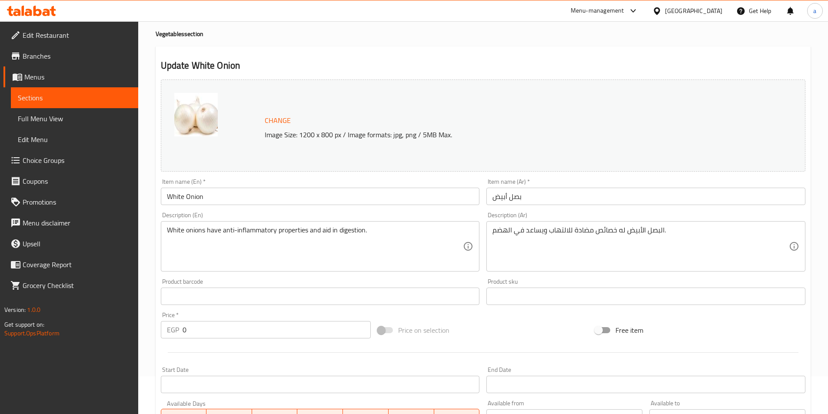
scroll to position [0, 0]
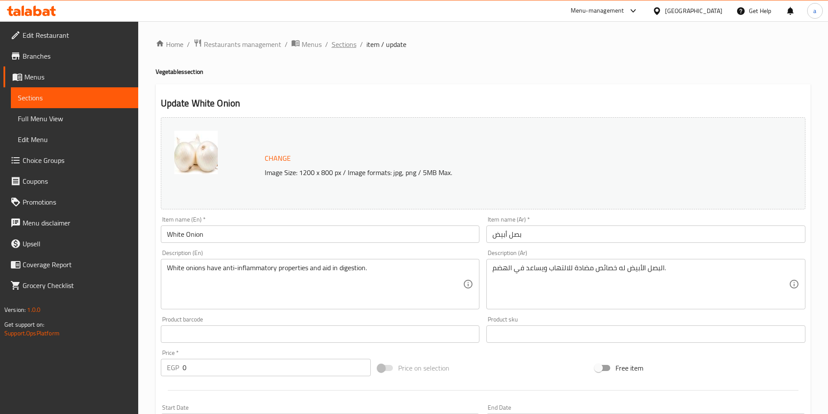
click at [332, 41] on span "Sections" at bounding box center [344, 44] width 25 height 10
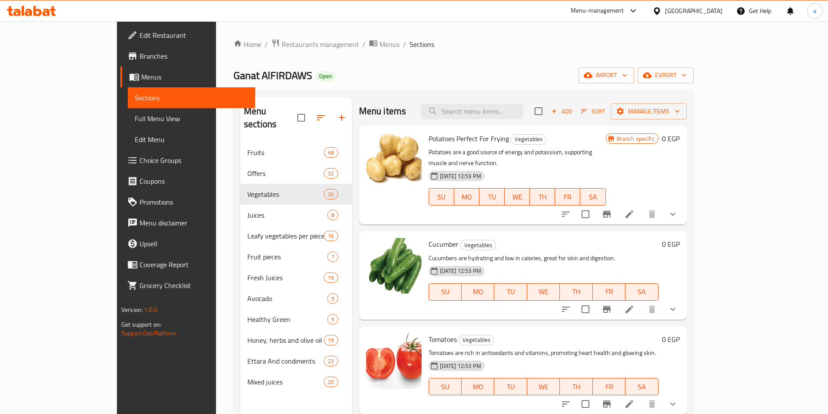
click at [509, 123] on div "Menu items Add Sort Manage items" at bounding box center [523, 111] width 328 height 28
click at [509, 116] on input "search" at bounding box center [472, 111] width 103 height 15
paste input "Eggplant black"
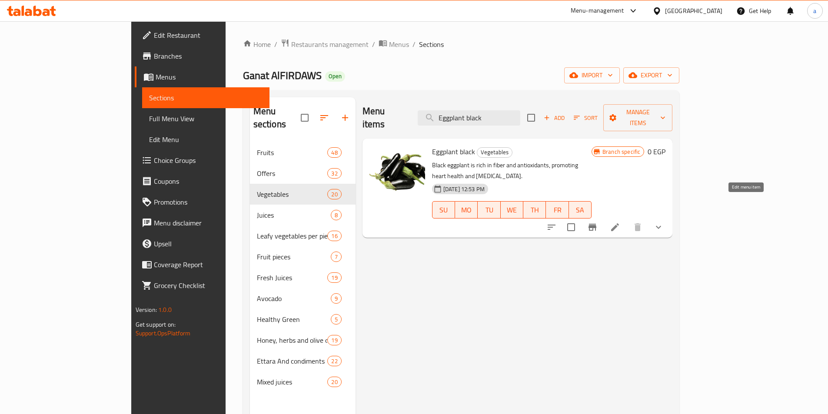
type input "Eggplant black"
click at [621, 222] on icon at bounding box center [615, 227] width 10 height 10
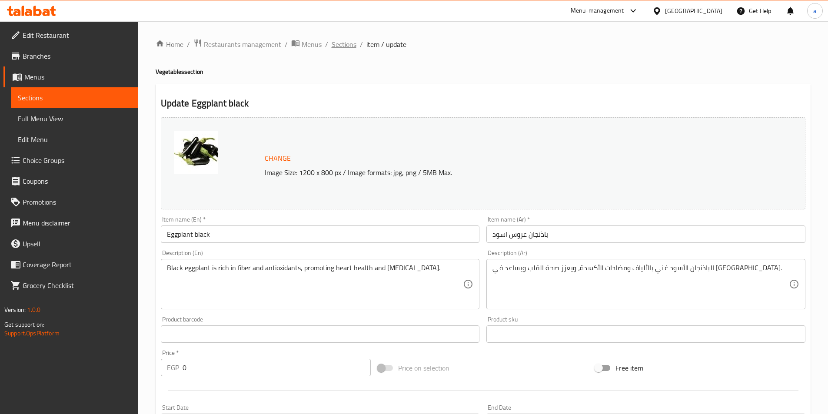
click at [333, 44] on span "Sections" at bounding box center [344, 44] width 25 height 10
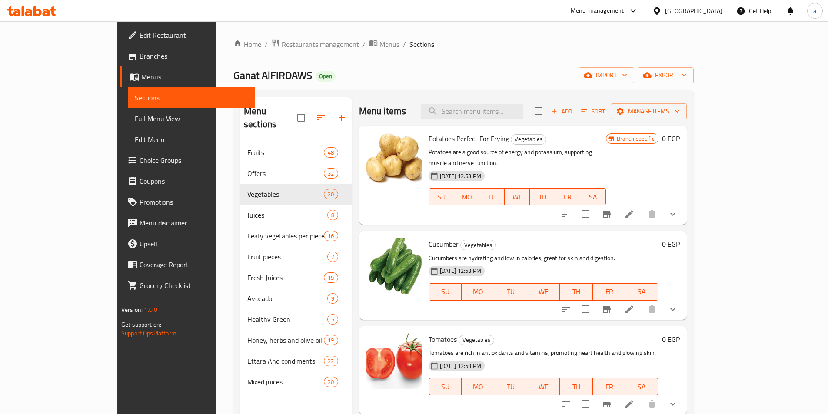
click at [490, 119] on div "Menu items Add Sort Manage items" at bounding box center [523, 111] width 328 height 28
click at [490, 117] on input "search" at bounding box center [472, 111] width 103 height 15
paste input "White Eggplant"
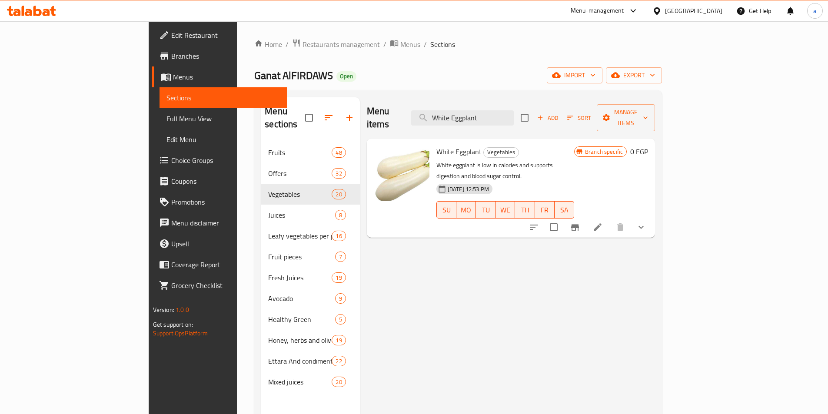
type input "White Eggplant"
click at [603, 222] on icon at bounding box center [598, 227] width 10 height 10
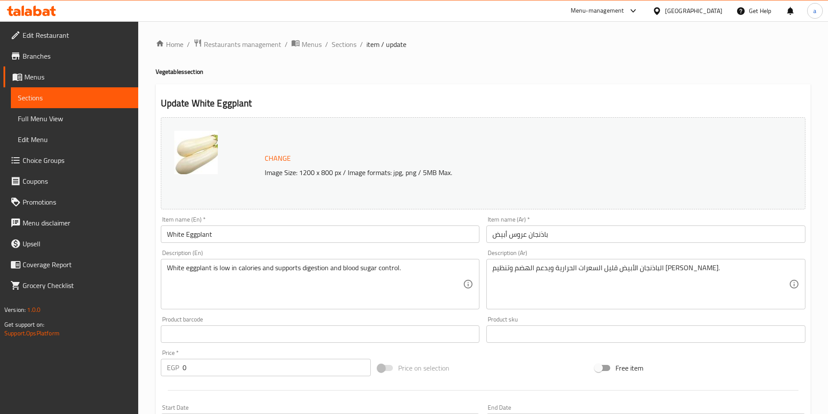
click at [325, 43] on li "/" at bounding box center [326, 44] width 3 height 10
click at [345, 44] on span "Sections" at bounding box center [344, 44] width 25 height 10
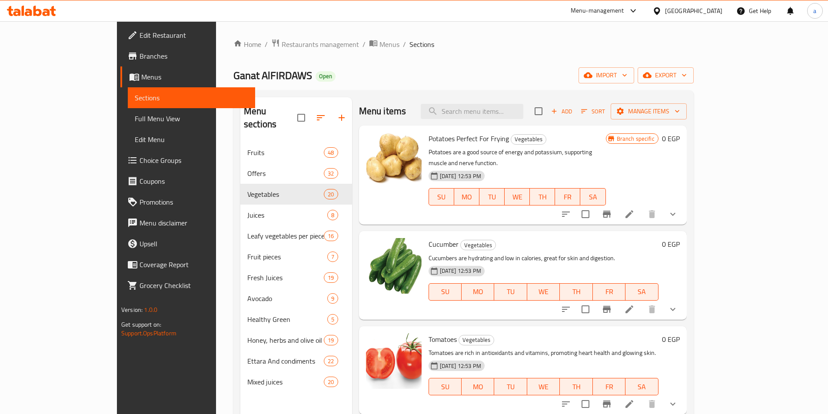
click at [545, 127] on div "Potatoes Perfect For Frying Vegetables Potatoes are a good source of energy and…" at bounding box center [523, 175] width 328 height 99
click at [524, 116] on input "search" at bounding box center [472, 111] width 103 height 15
paste input "Bell Pepper"
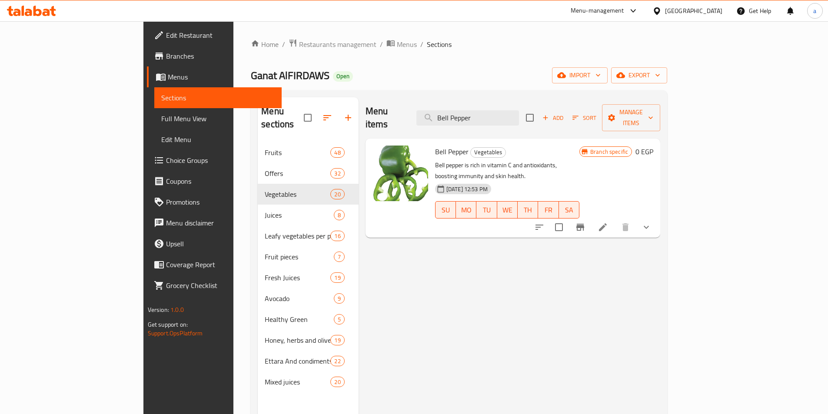
type input "Bell Pepper"
click at [615, 220] on li at bounding box center [603, 228] width 24 height 16
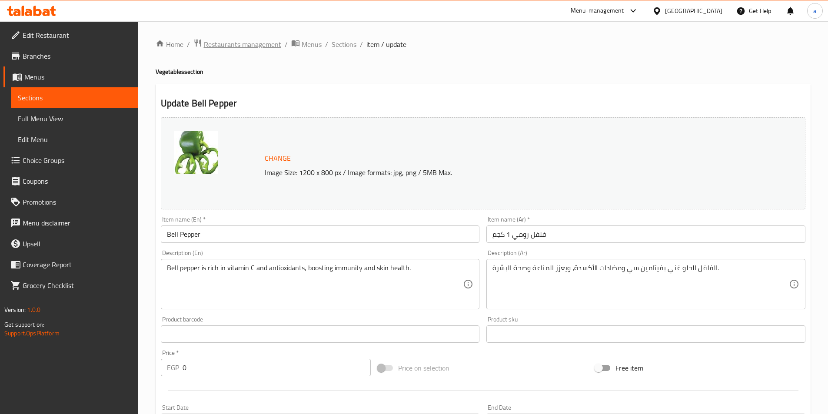
click at [249, 45] on span "Restaurants management" at bounding box center [242, 44] width 77 height 10
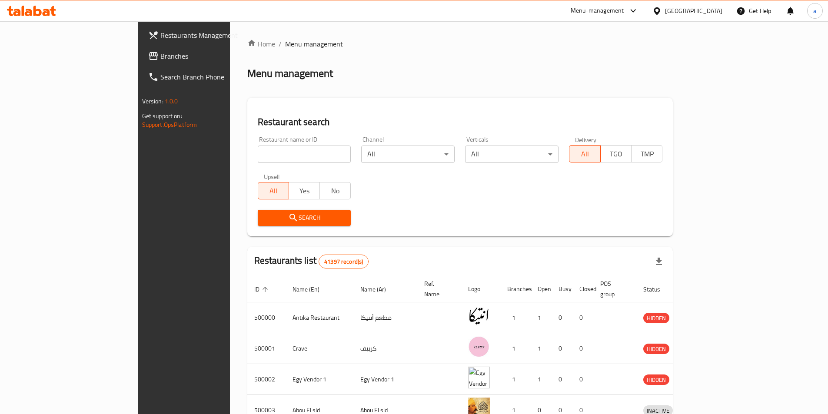
click at [160, 57] on span "Branches" at bounding box center [214, 56] width 109 height 10
